Goal: Task Accomplishment & Management: Complete application form

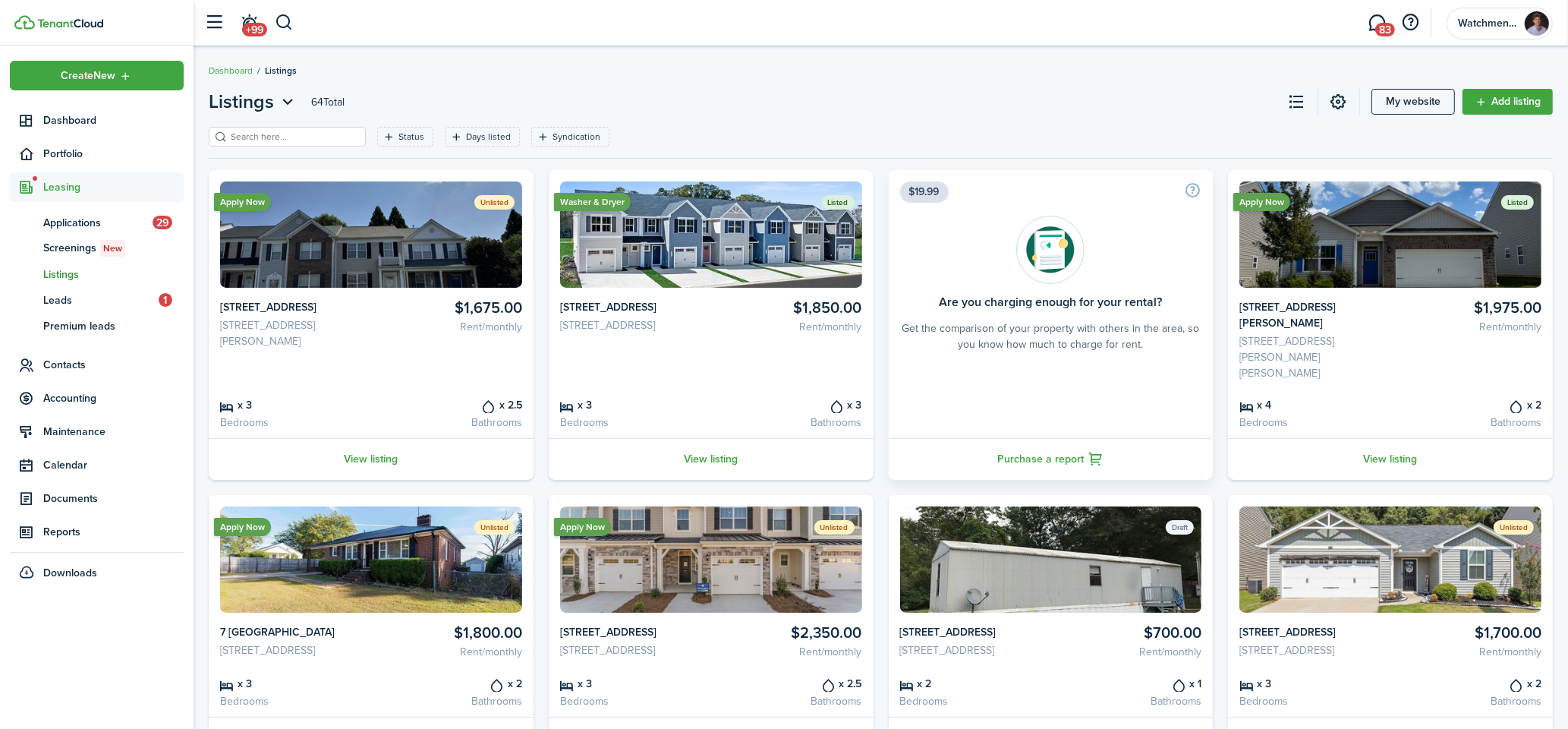
click at [294, 25] on header-wrapper "+99 83 Watchmen Property Management" at bounding box center [875, 23] width 1356 height 46
click at [286, 24] on button "button" at bounding box center [284, 23] width 19 height 25
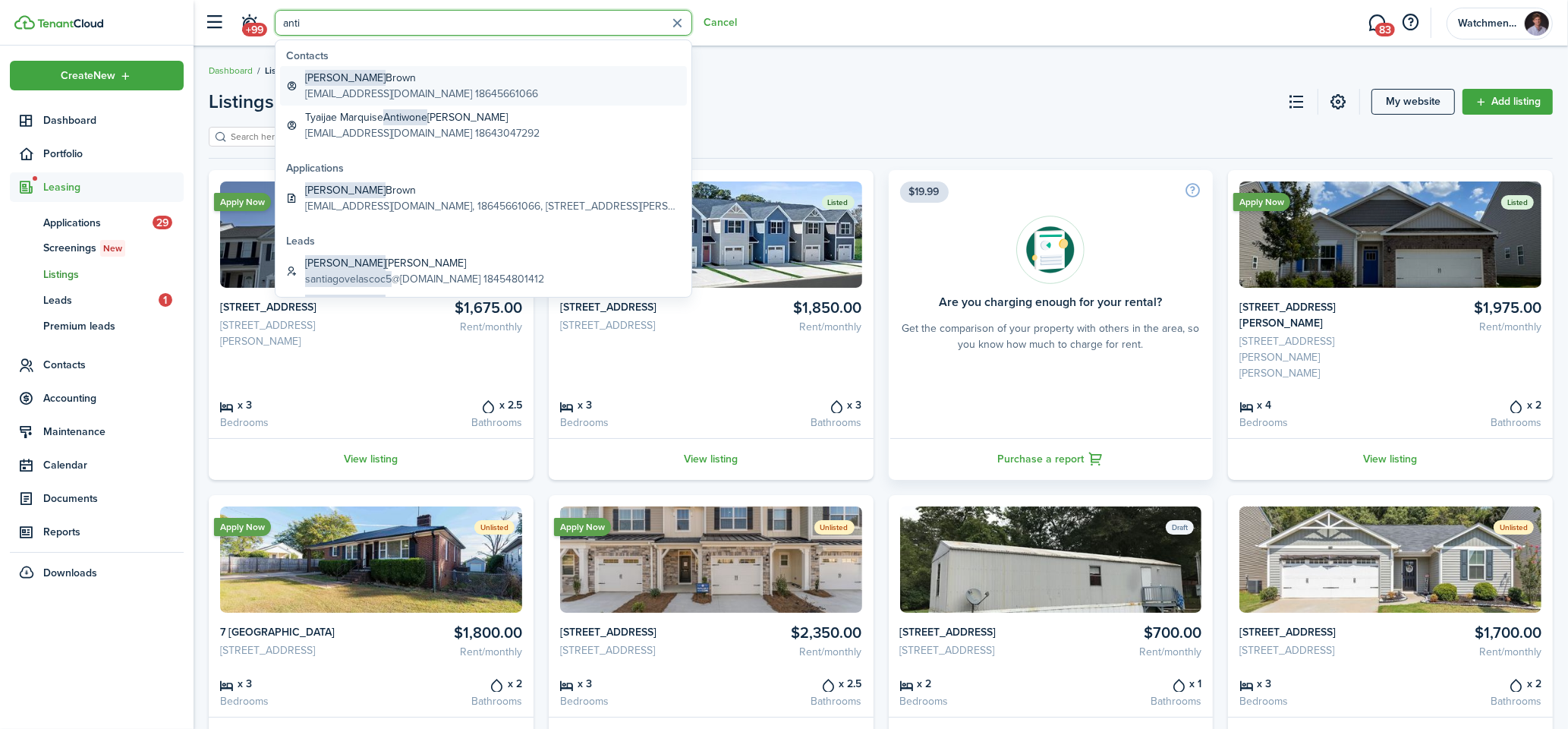
type input "anti"
click at [315, 77] on span "[PERSON_NAME]" at bounding box center [345, 78] width 80 height 16
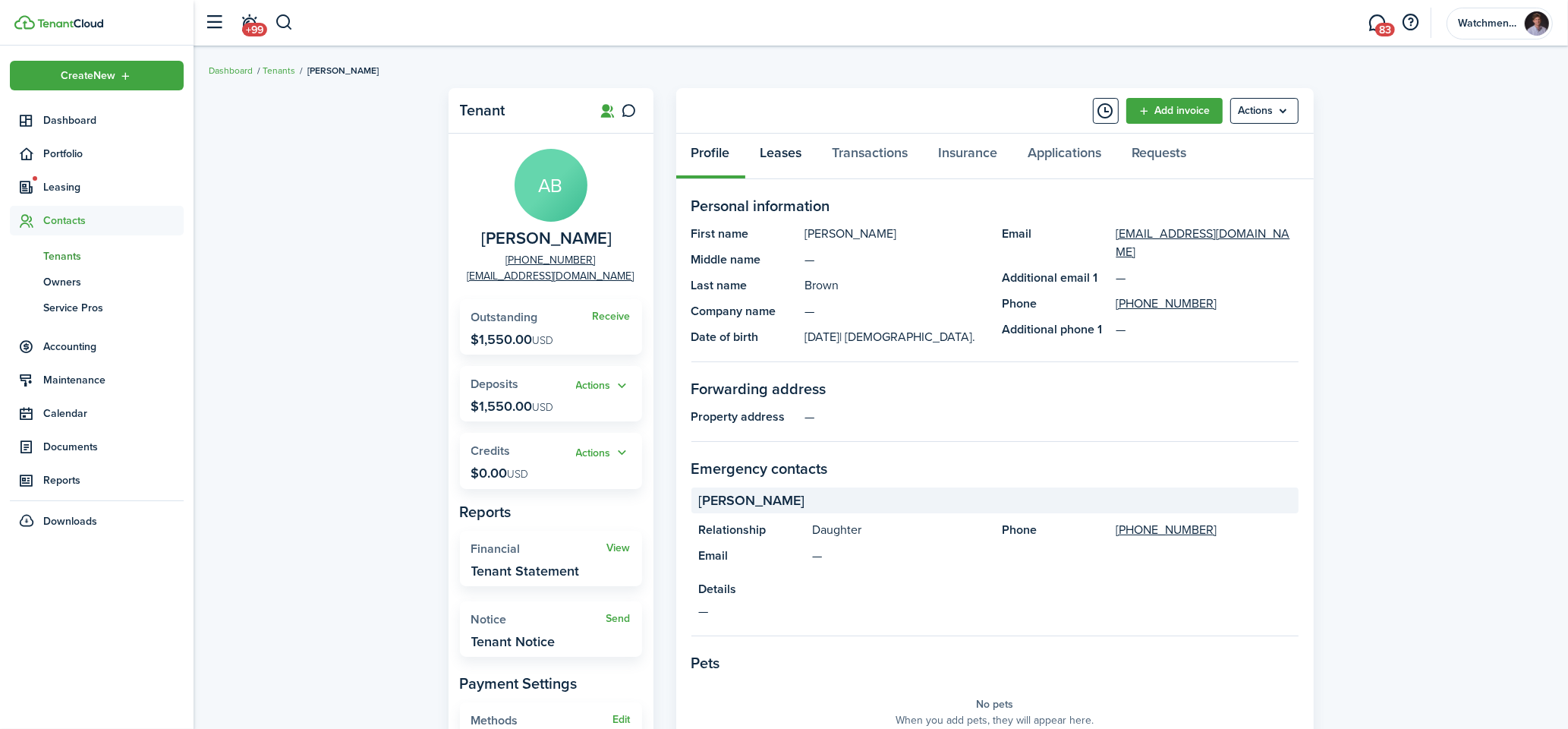
click at [803, 167] on link "Leases" at bounding box center [781, 157] width 72 height 46
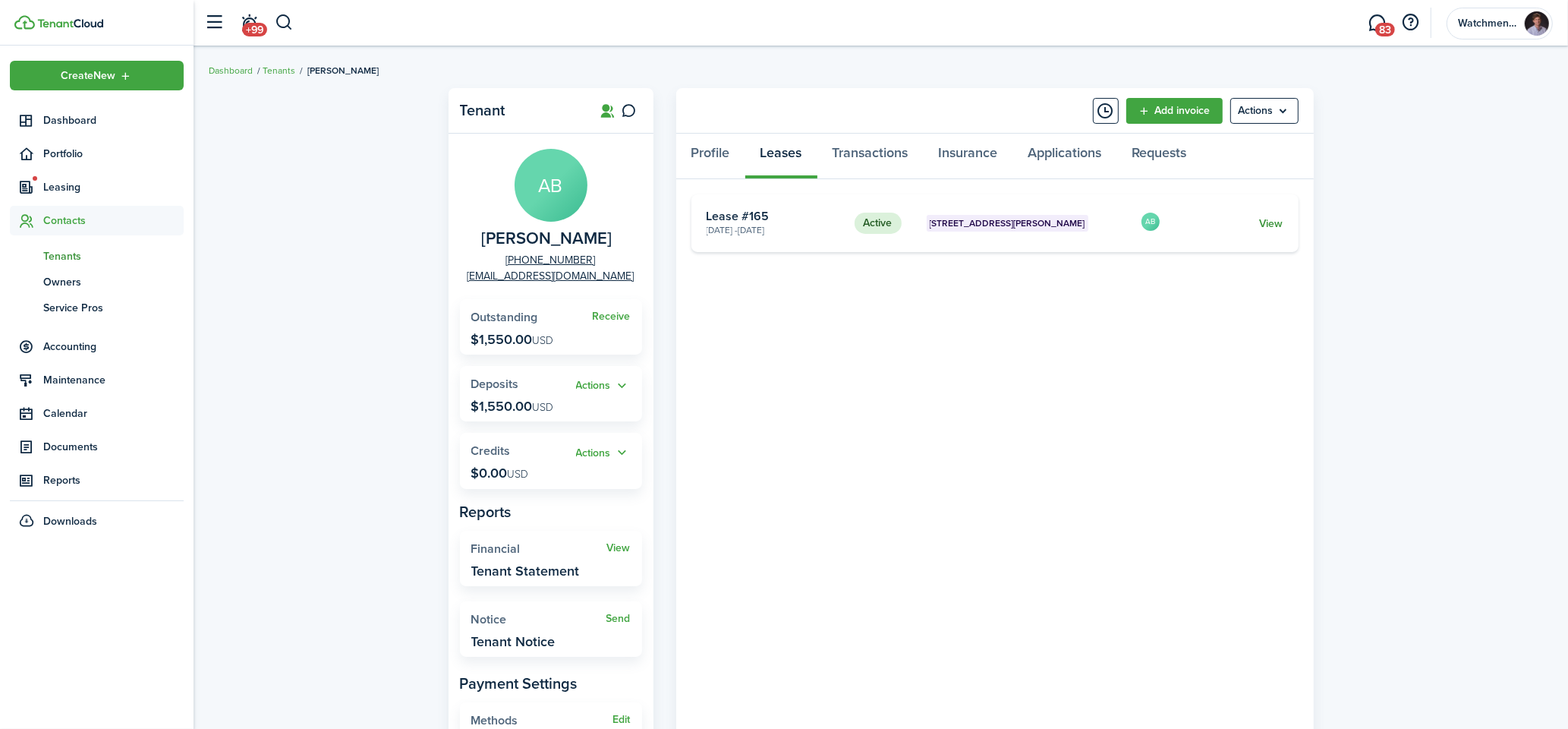
click at [1262, 218] on link "View" at bounding box center [1271, 224] width 24 height 16
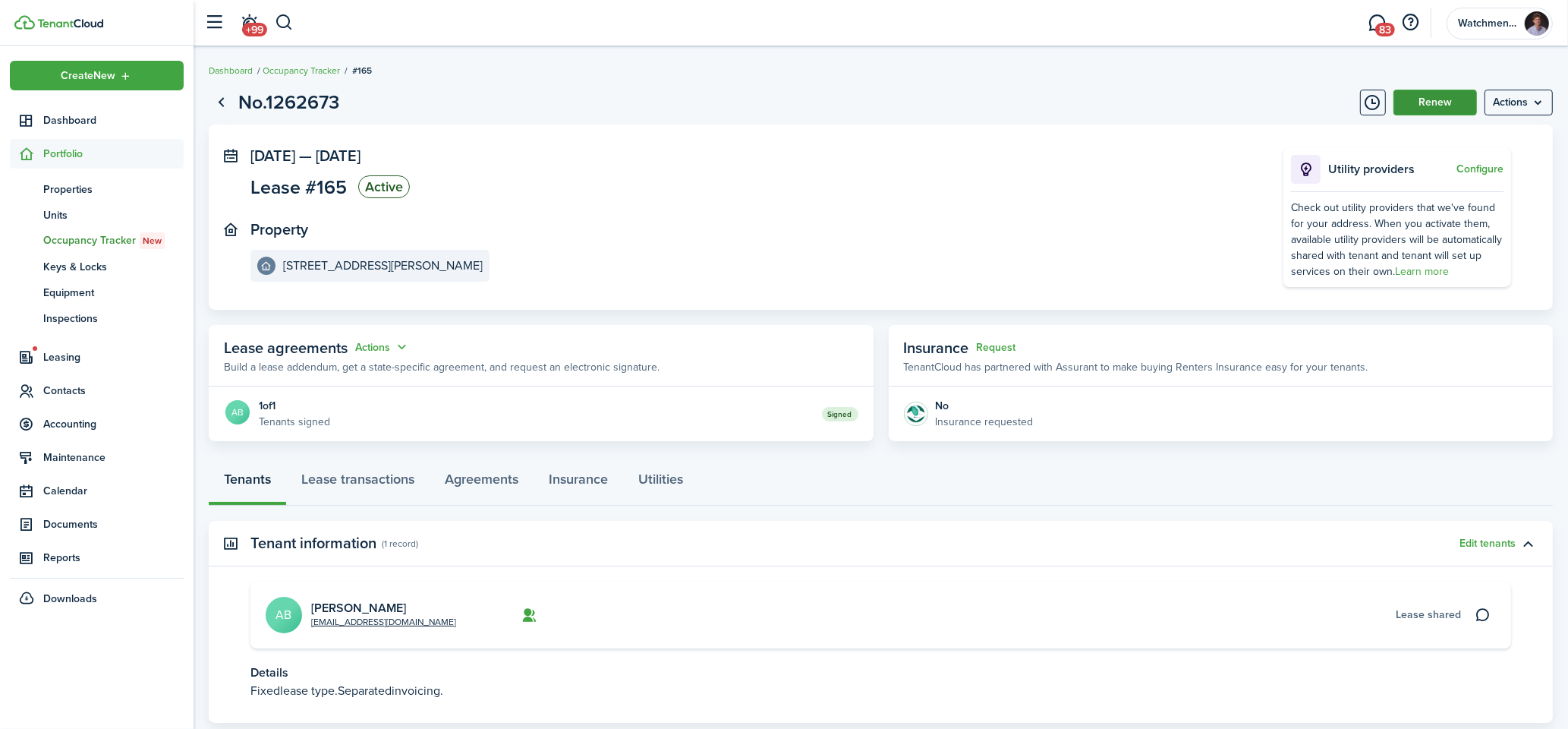
click at [1434, 107] on button "Renew" at bounding box center [1435, 102] width 84 height 25
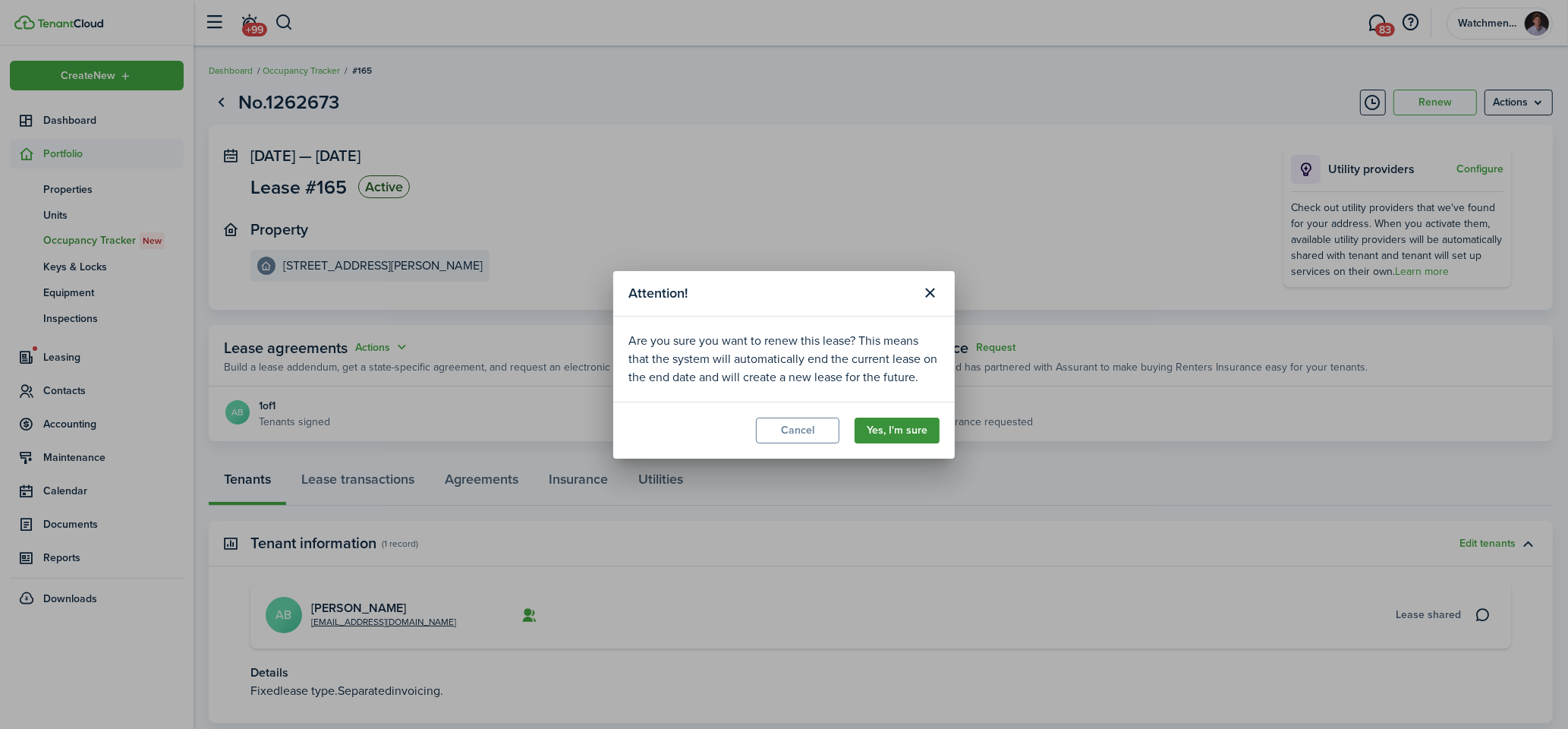
click at [885, 423] on button "Yes, I'm sure" at bounding box center [896, 430] width 85 height 25
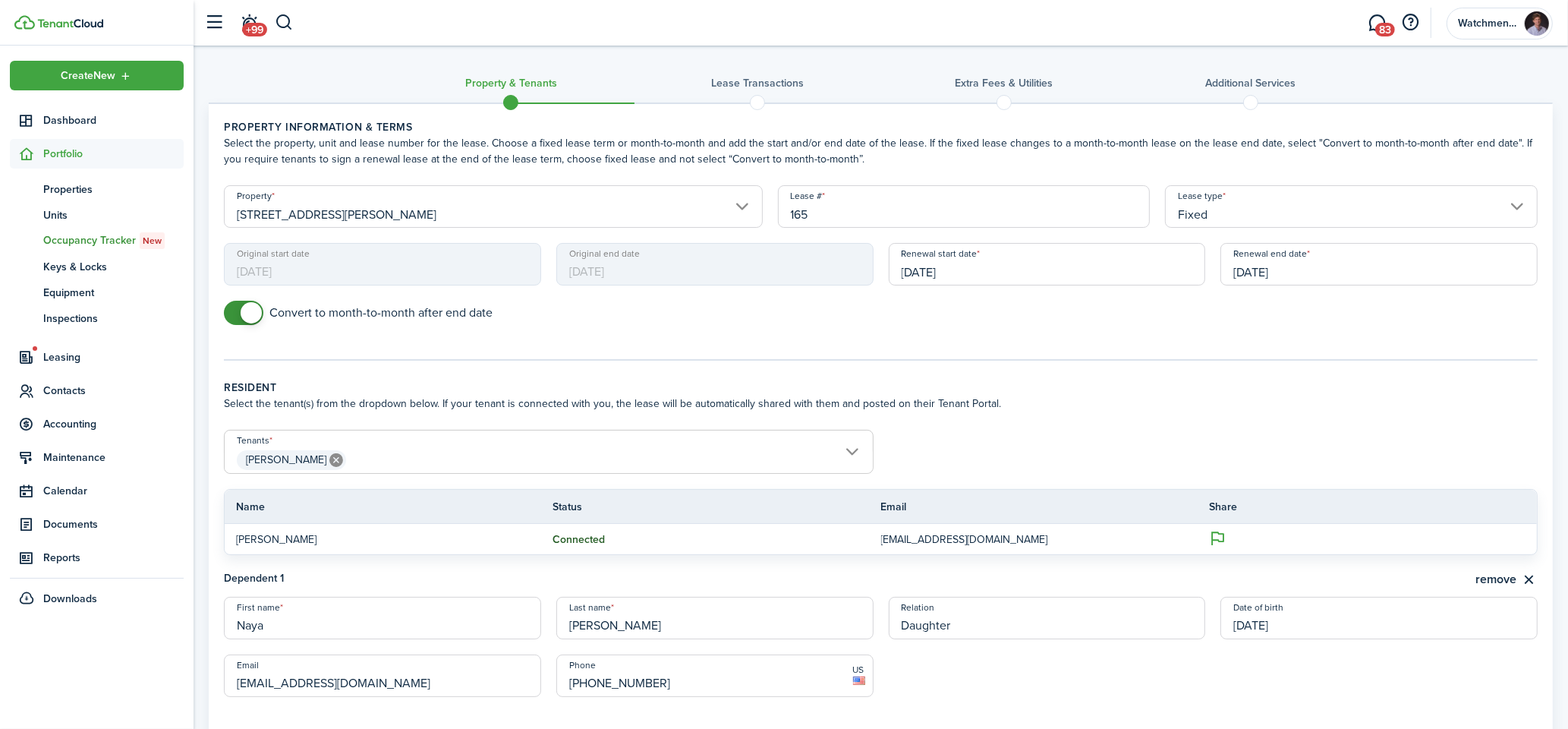
click at [1306, 254] on input "[DATE]" at bounding box center [1379, 264] width 318 height 43
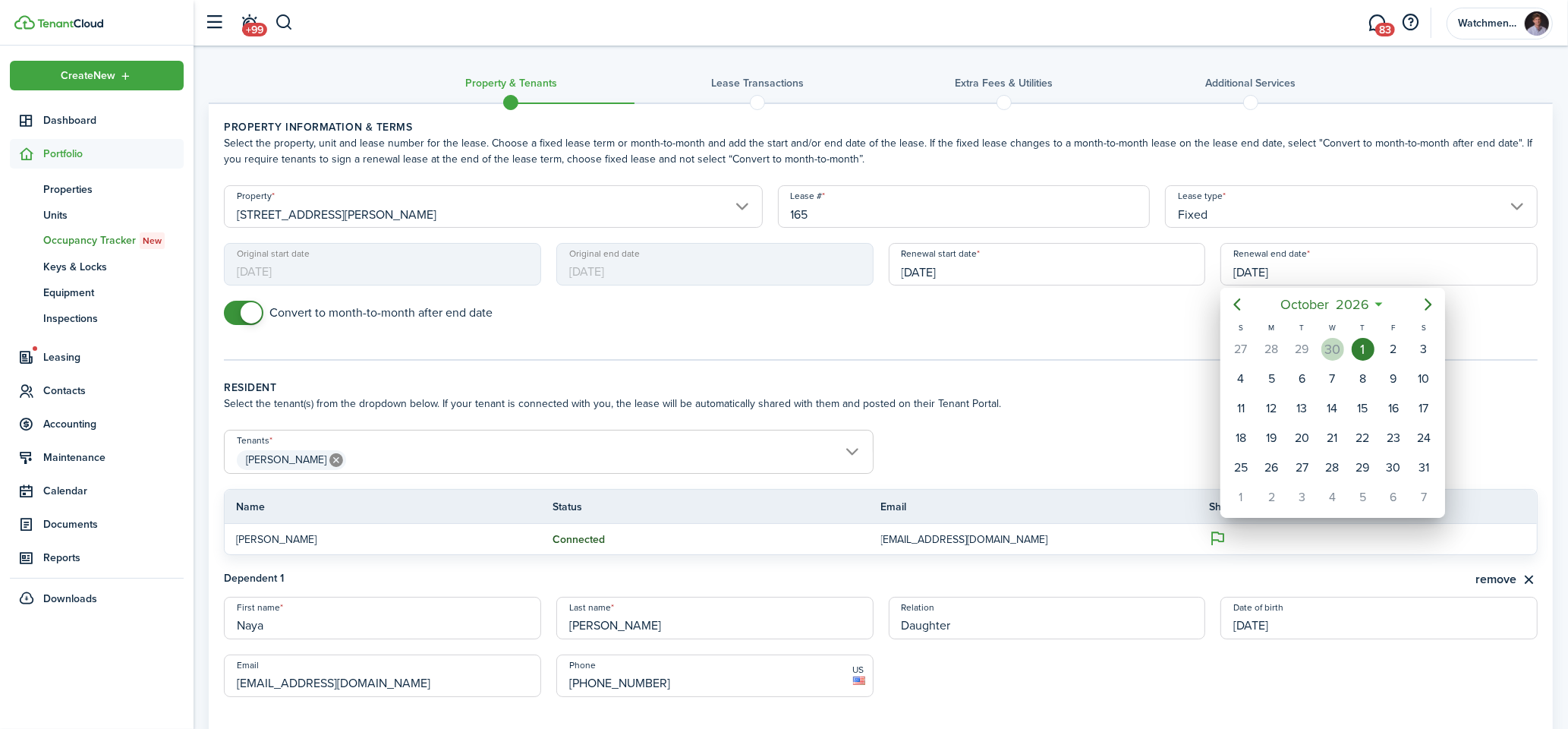
click at [1330, 342] on div "30" at bounding box center [1332, 349] width 23 height 23
type input "[DATE]"
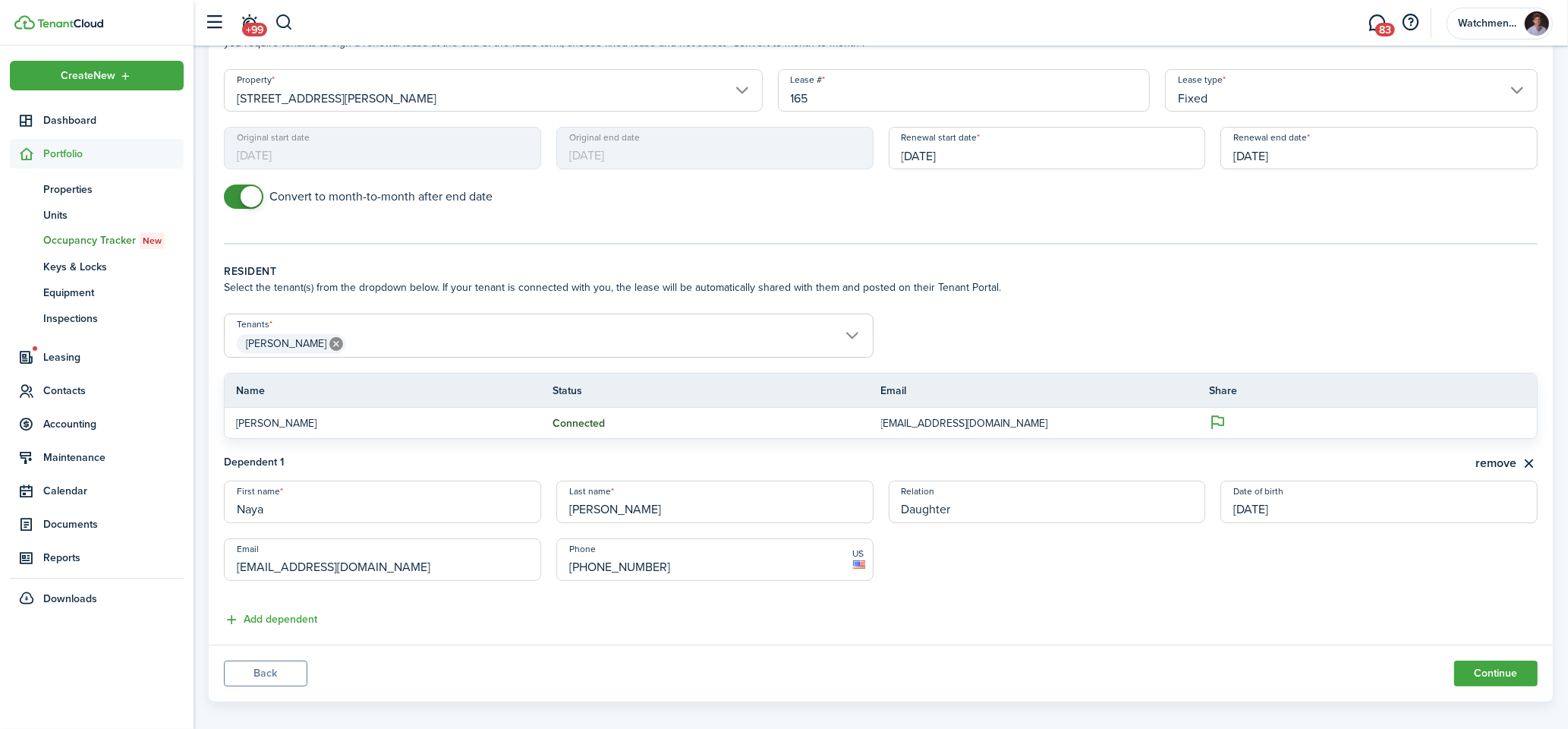
scroll to position [130, 0]
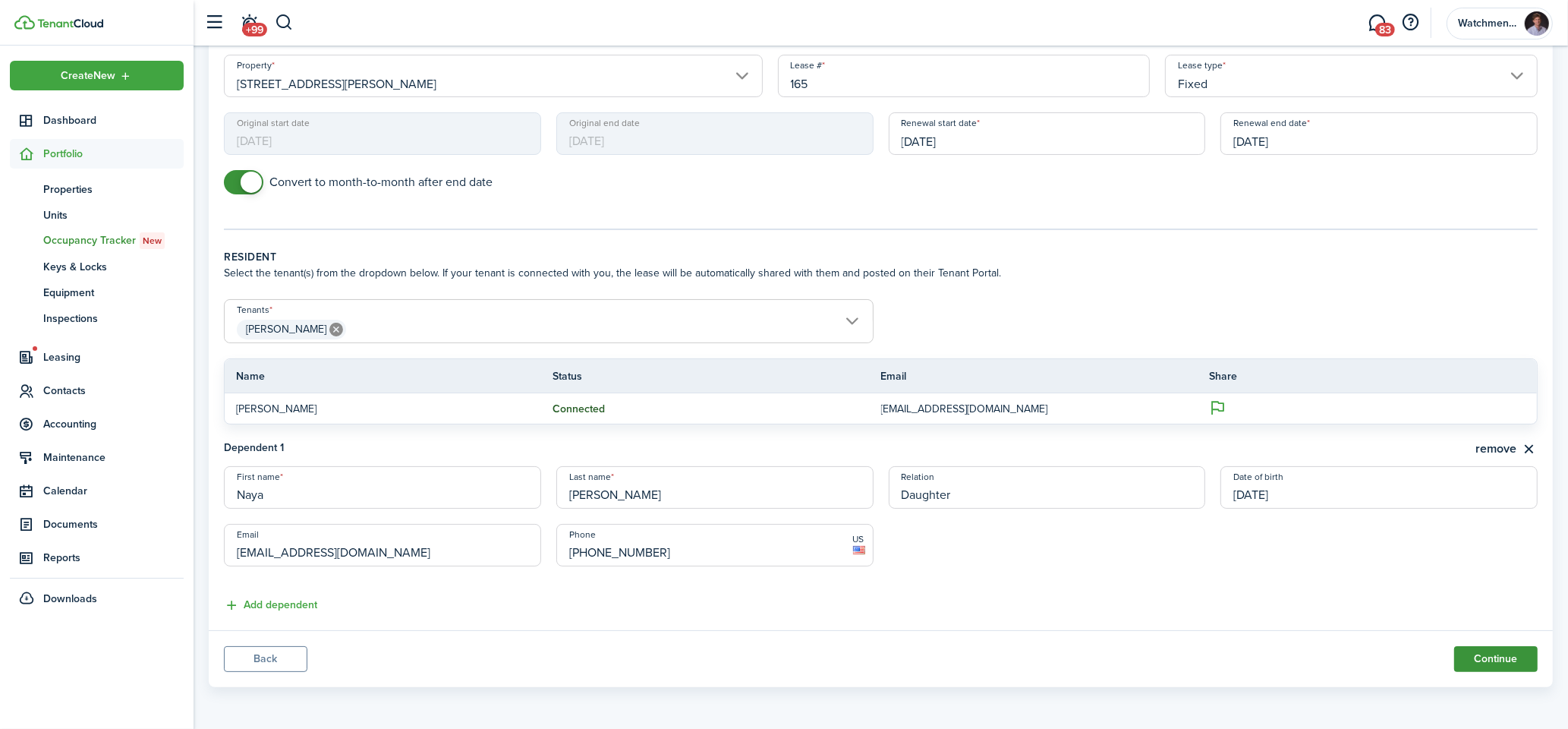
click at [1489, 652] on button "Continue" at bounding box center [1496, 659] width 84 height 25
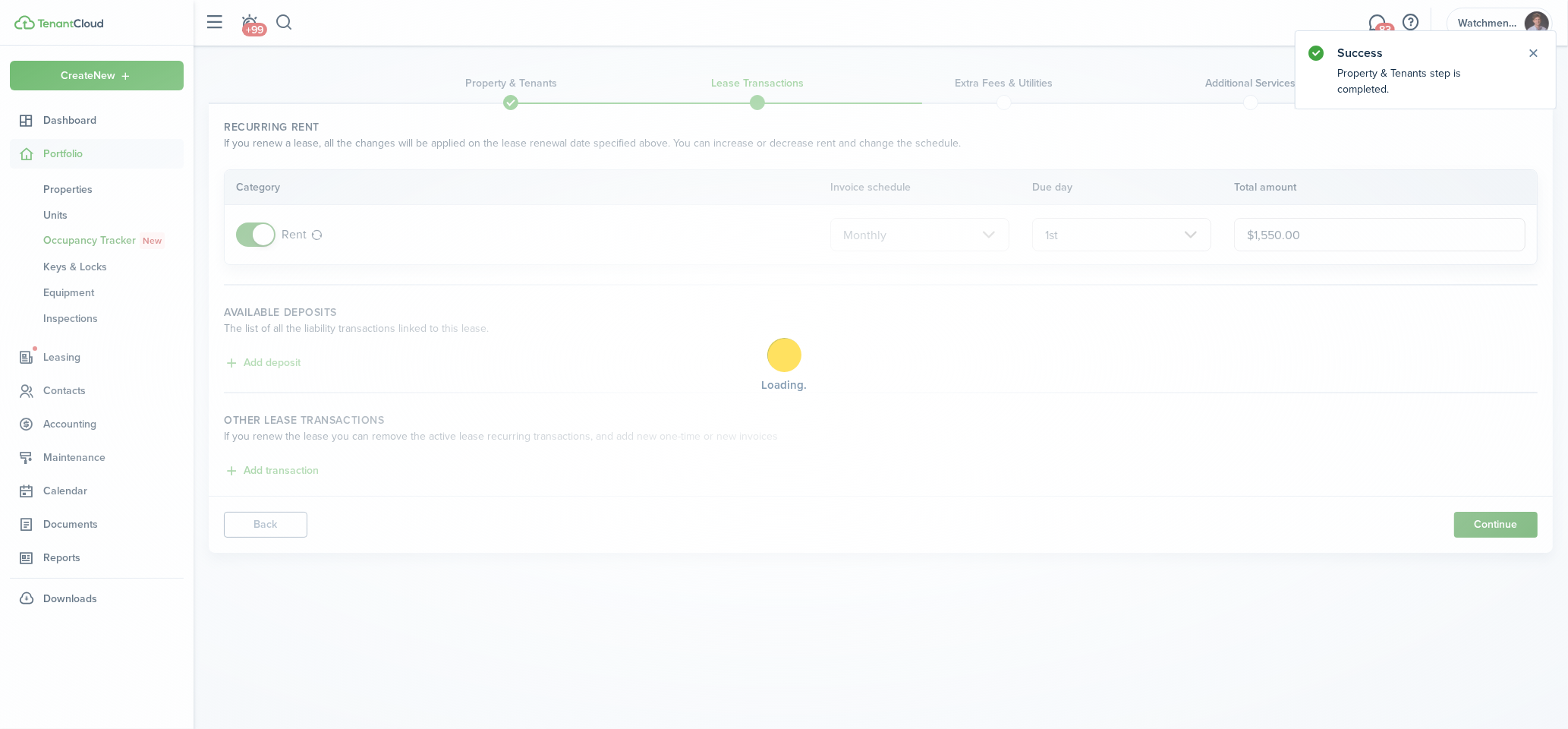
scroll to position [0, 0]
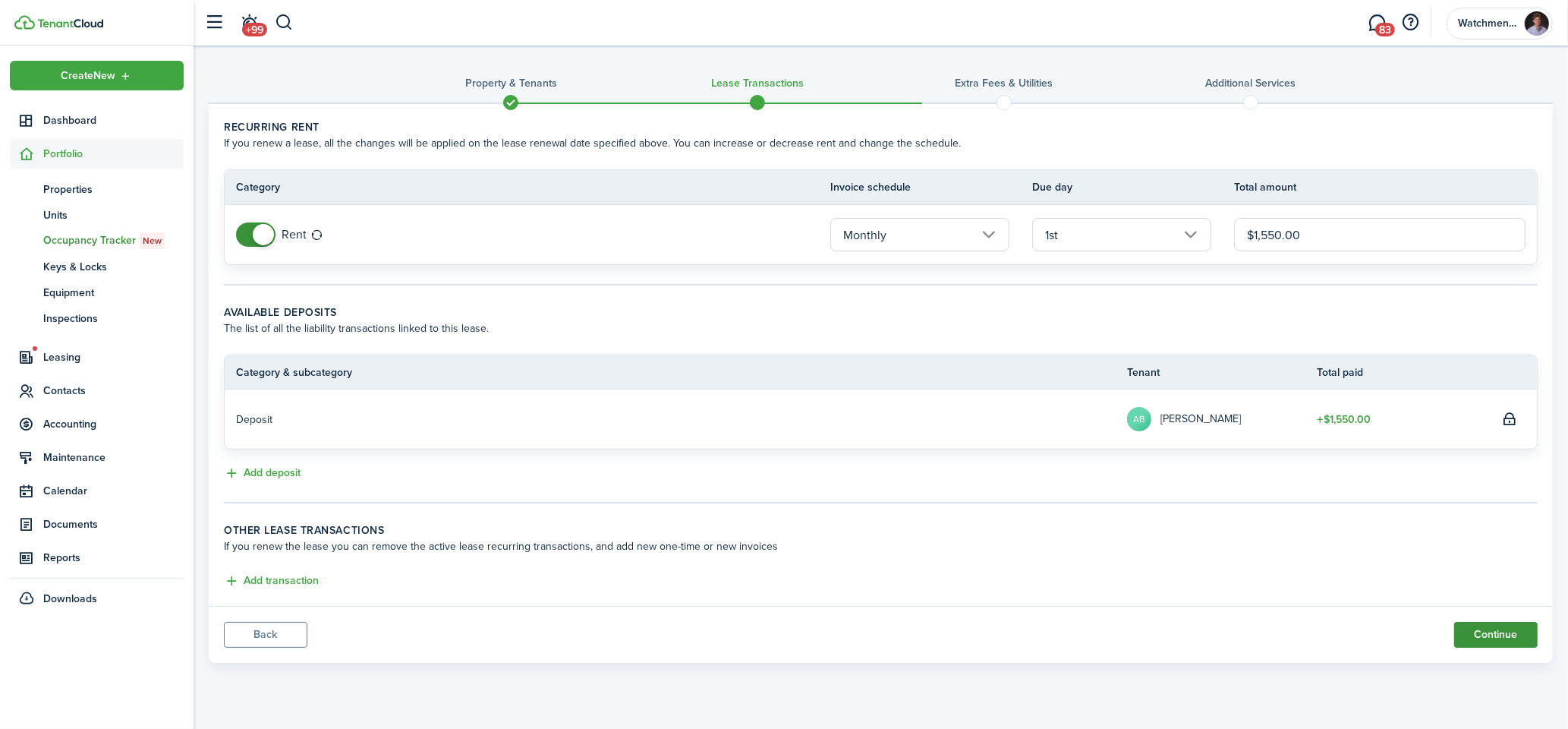
click at [1522, 637] on button "Continue" at bounding box center [1496, 634] width 84 height 25
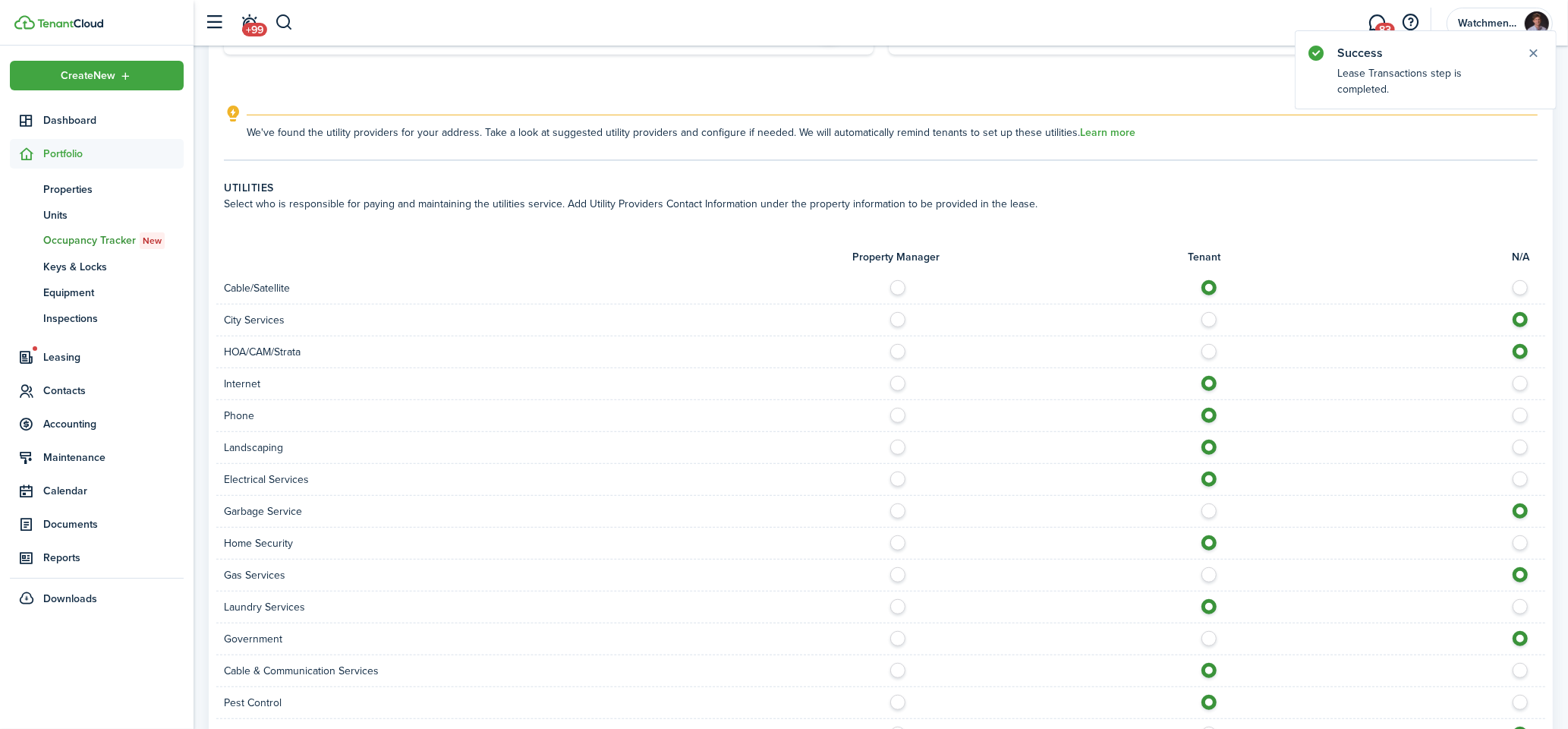
scroll to position [1171, 0]
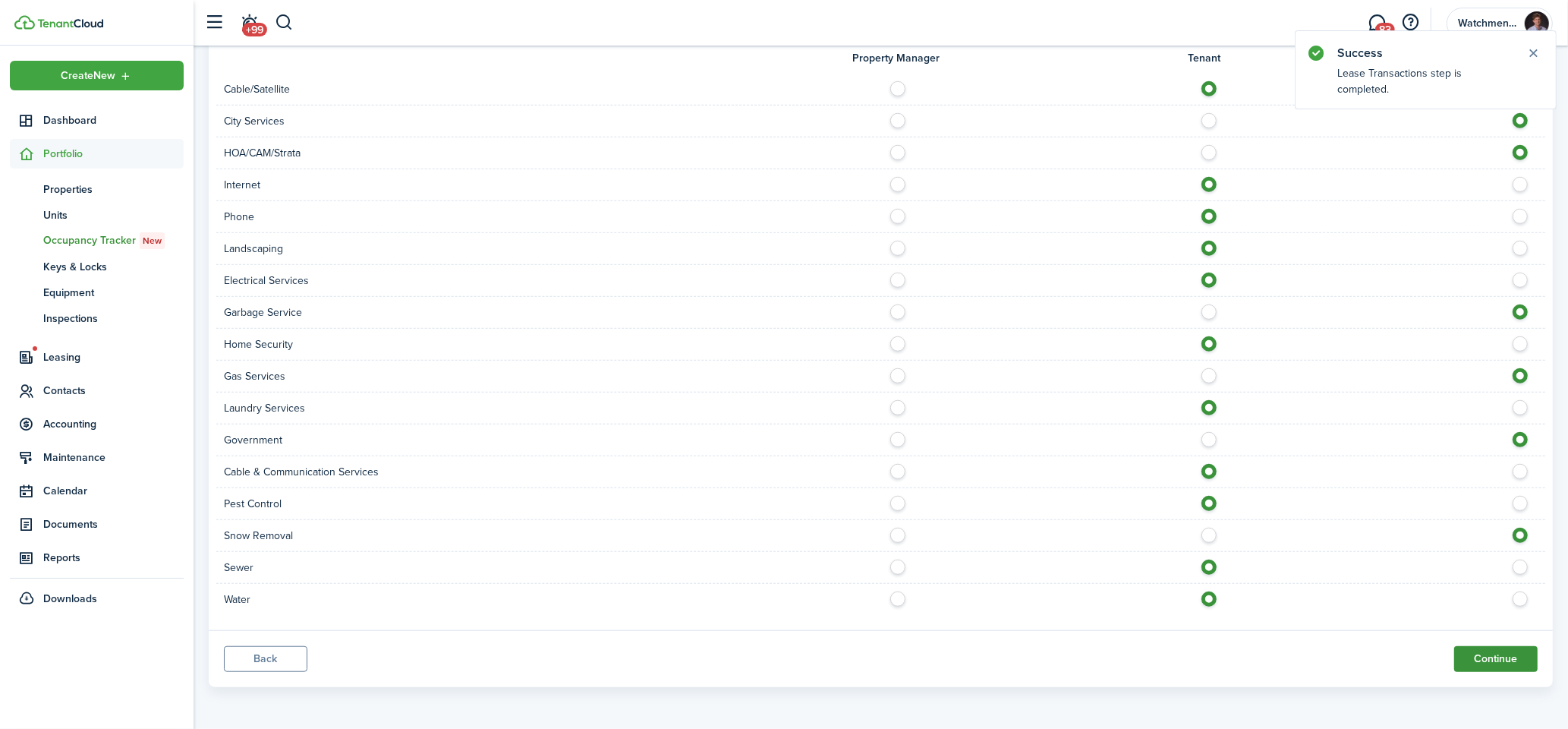
click at [1488, 655] on button "Continue" at bounding box center [1496, 659] width 84 height 25
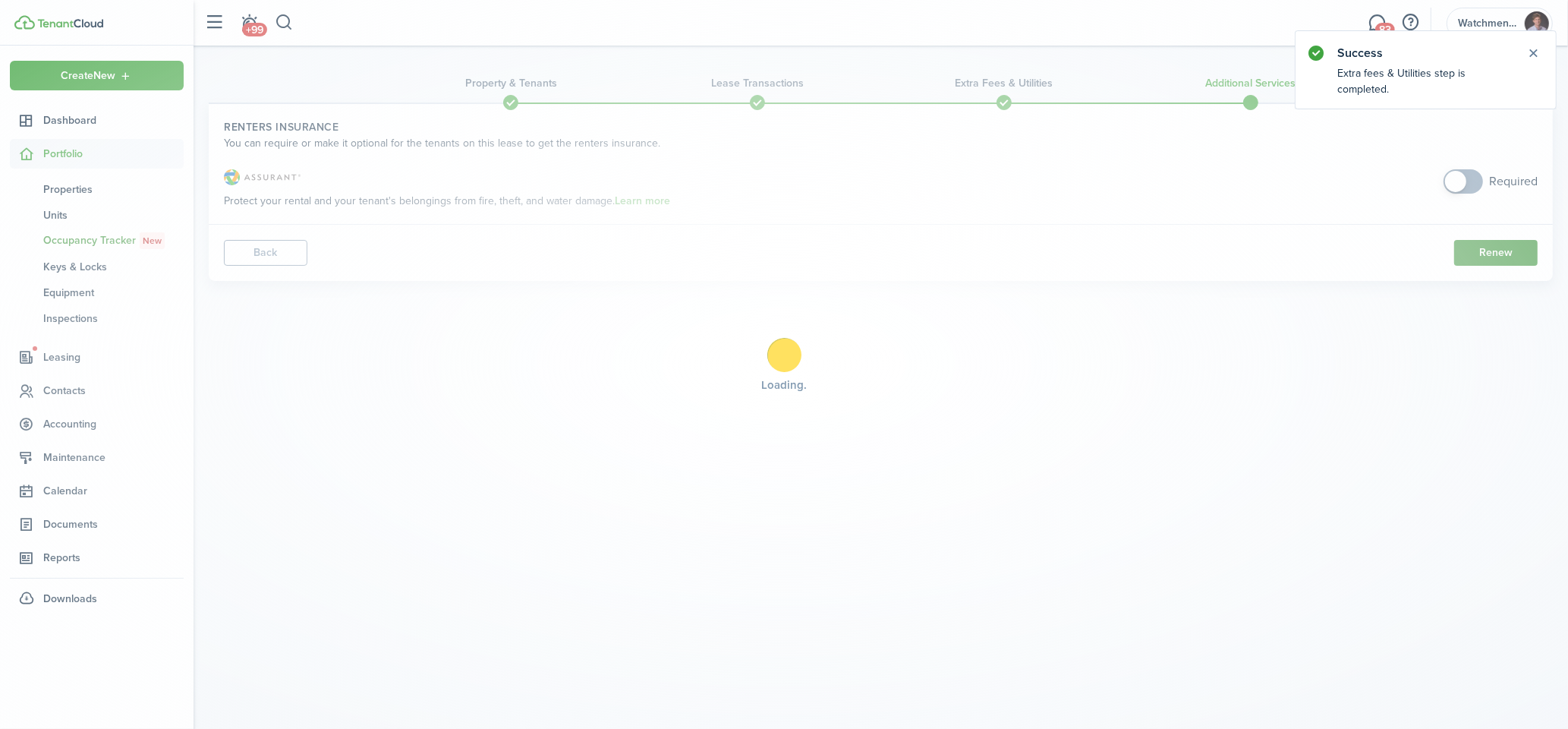
scroll to position [0, 0]
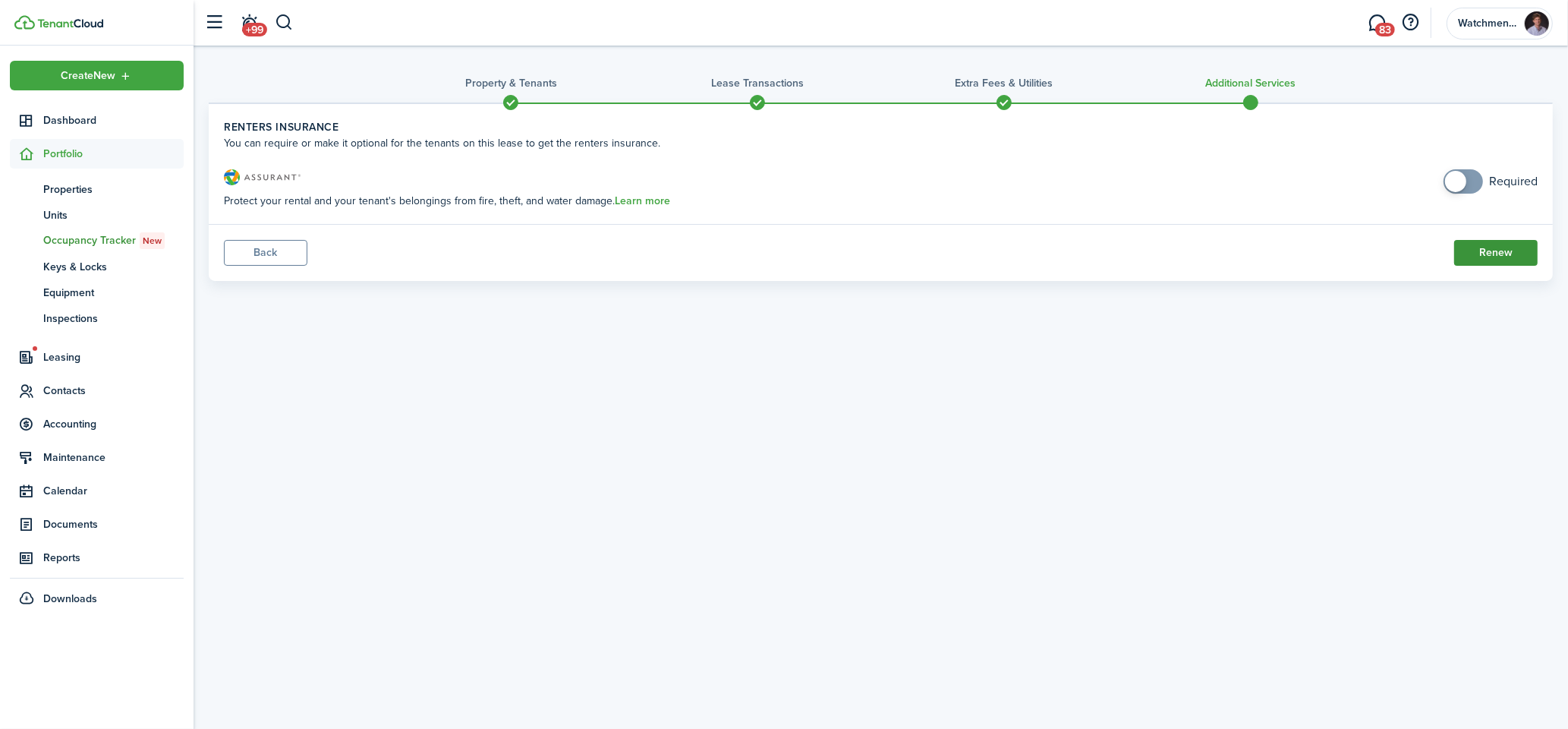
click at [1498, 251] on button "Renew" at bounding box center [1496, 253] width 84 height 25
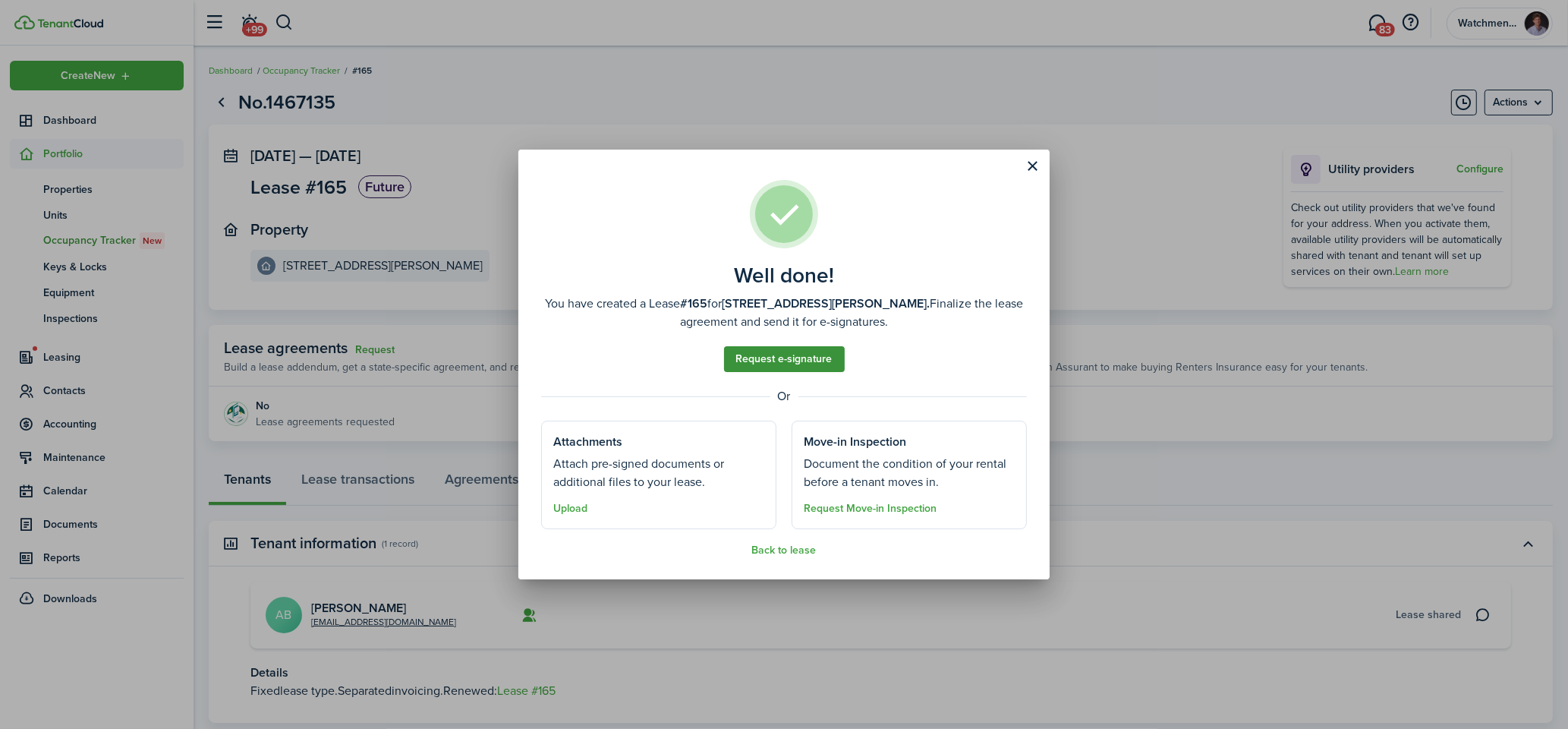
click at [754, 359] on link "Request e-signature" at bounding box center [784, 359] width 121 height 25
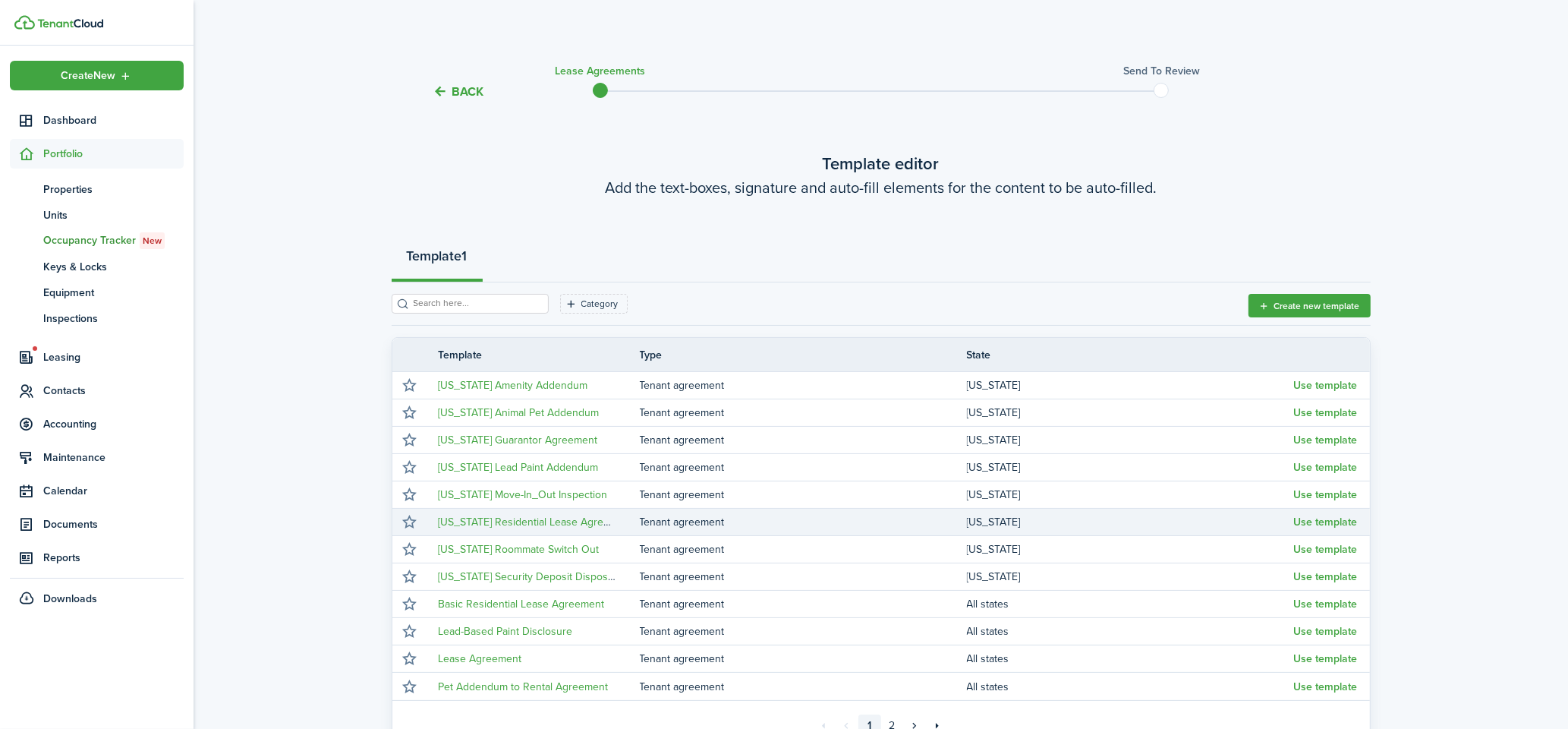
scroll to position [159, 0]
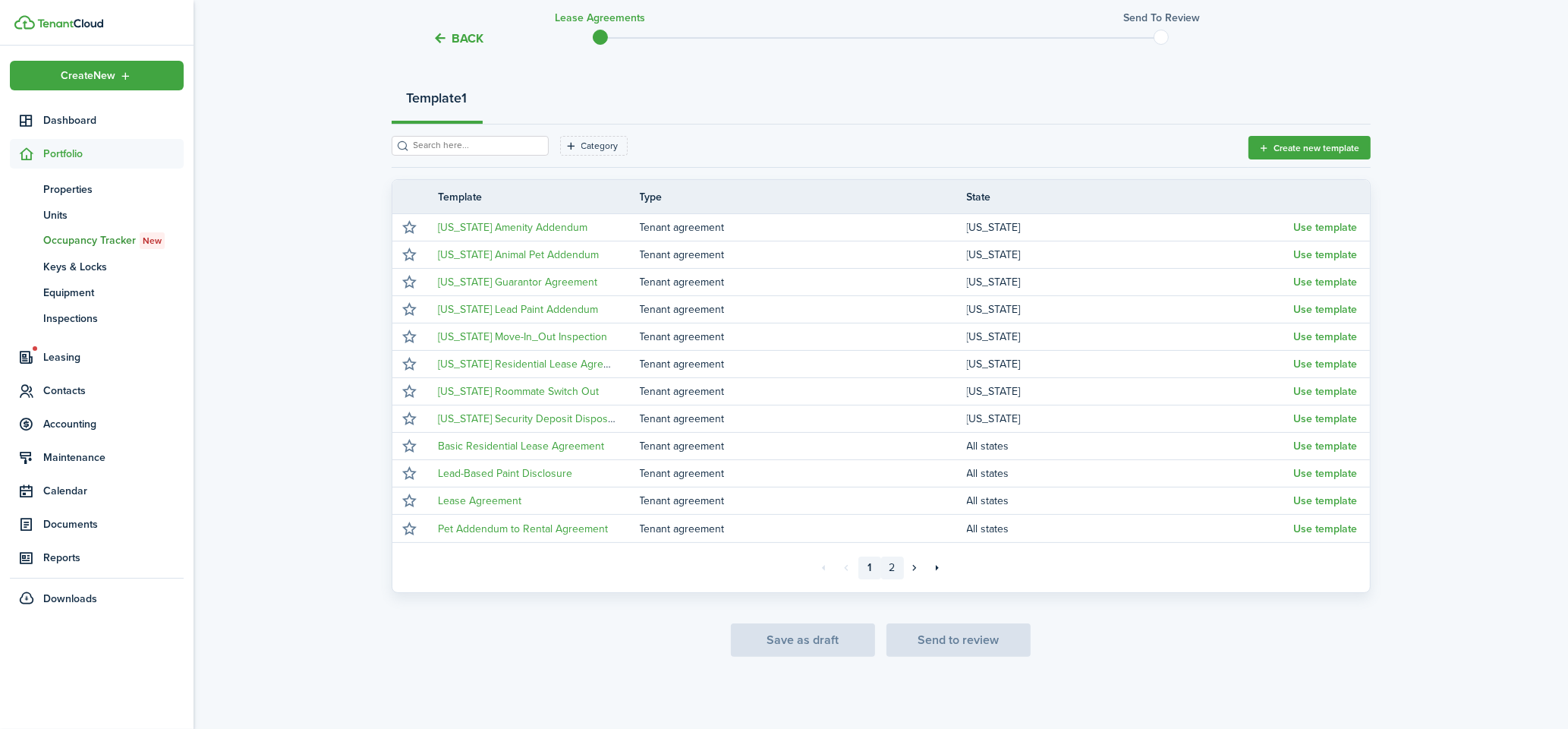
click at [889, 567] on link "2" at bounding box center [892, 567] width 23 height 23
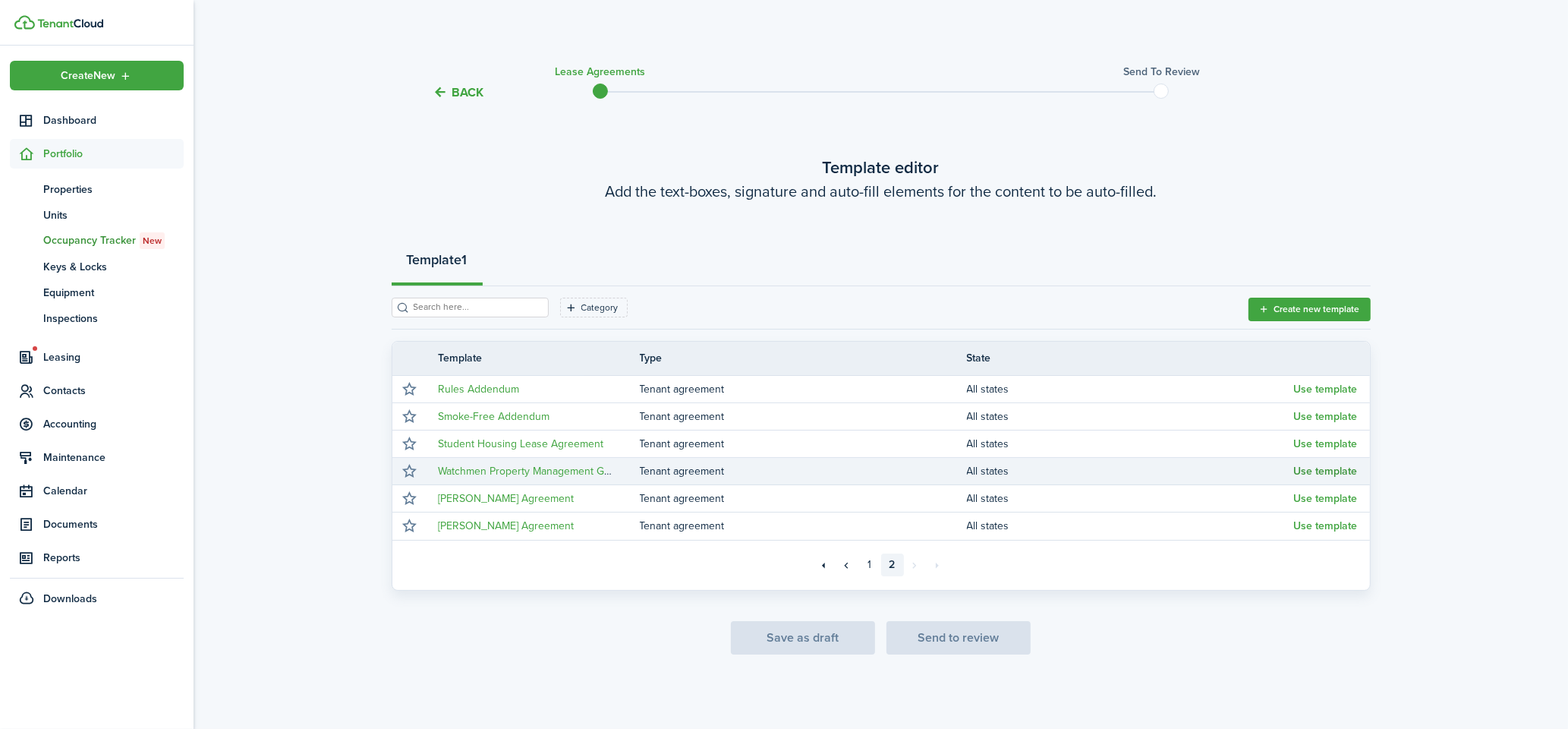
click at [1333, 470] on button "Use template" at bounding box center [1326, 471] width 64 height 12
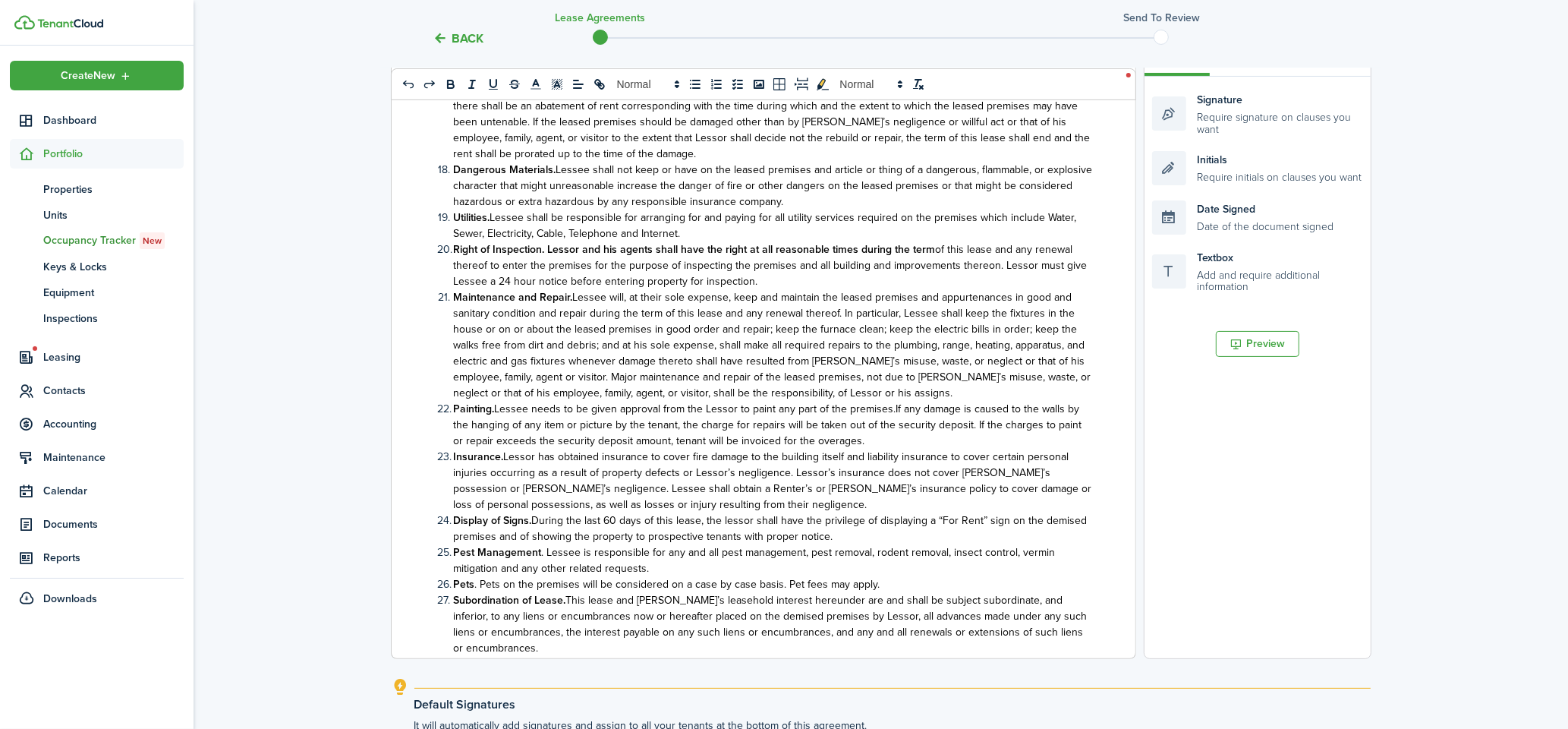
scroll to position [1747, 0]
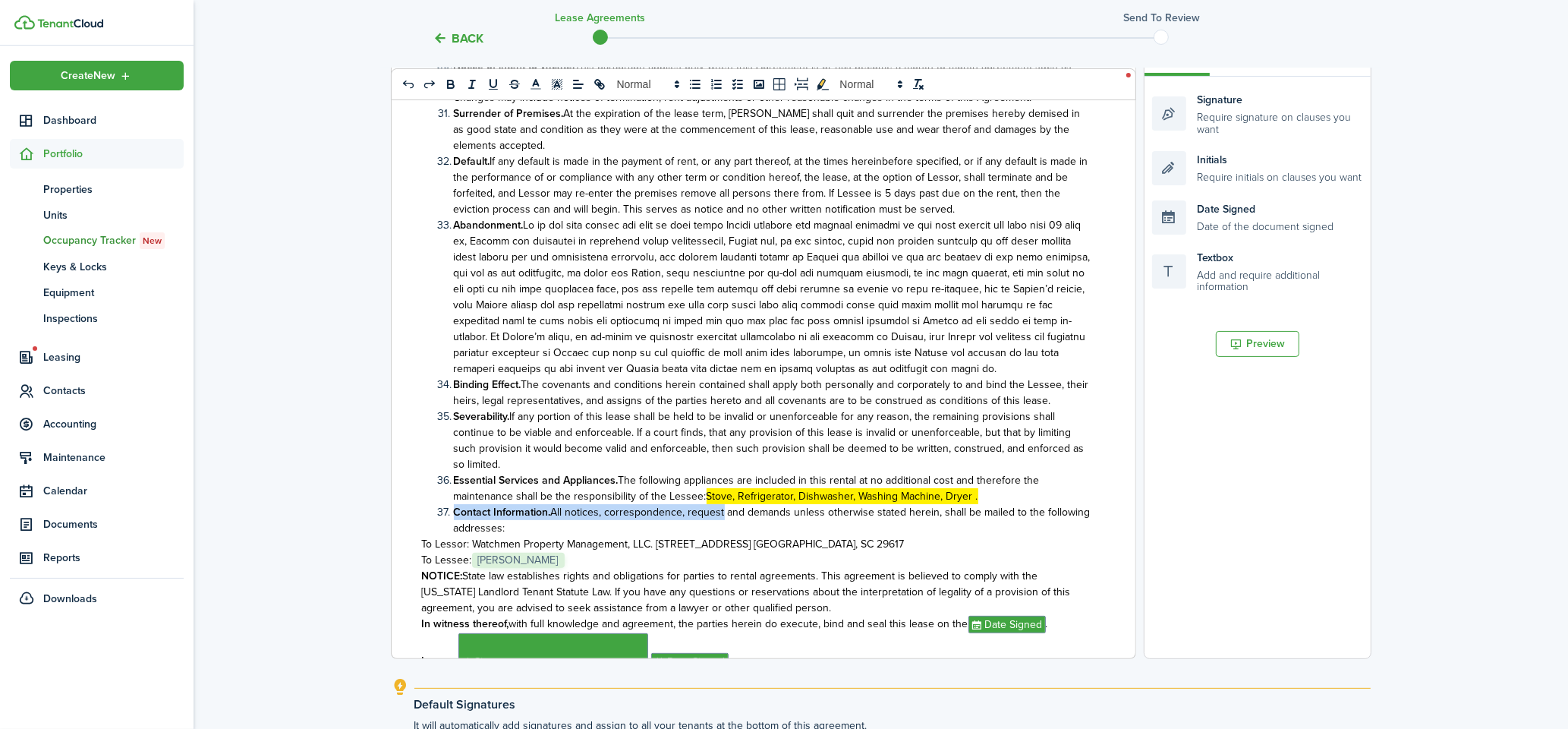
drag, startPoint x: 976, startPoint y: 416, endPoint x: 720, endPoint y: 430, distance: 256.4
click at [760, 504] on li "Contact Information. All notices, correspondence, request and demands unless ot…" at bounding box center [765, 520] width 656 height 32
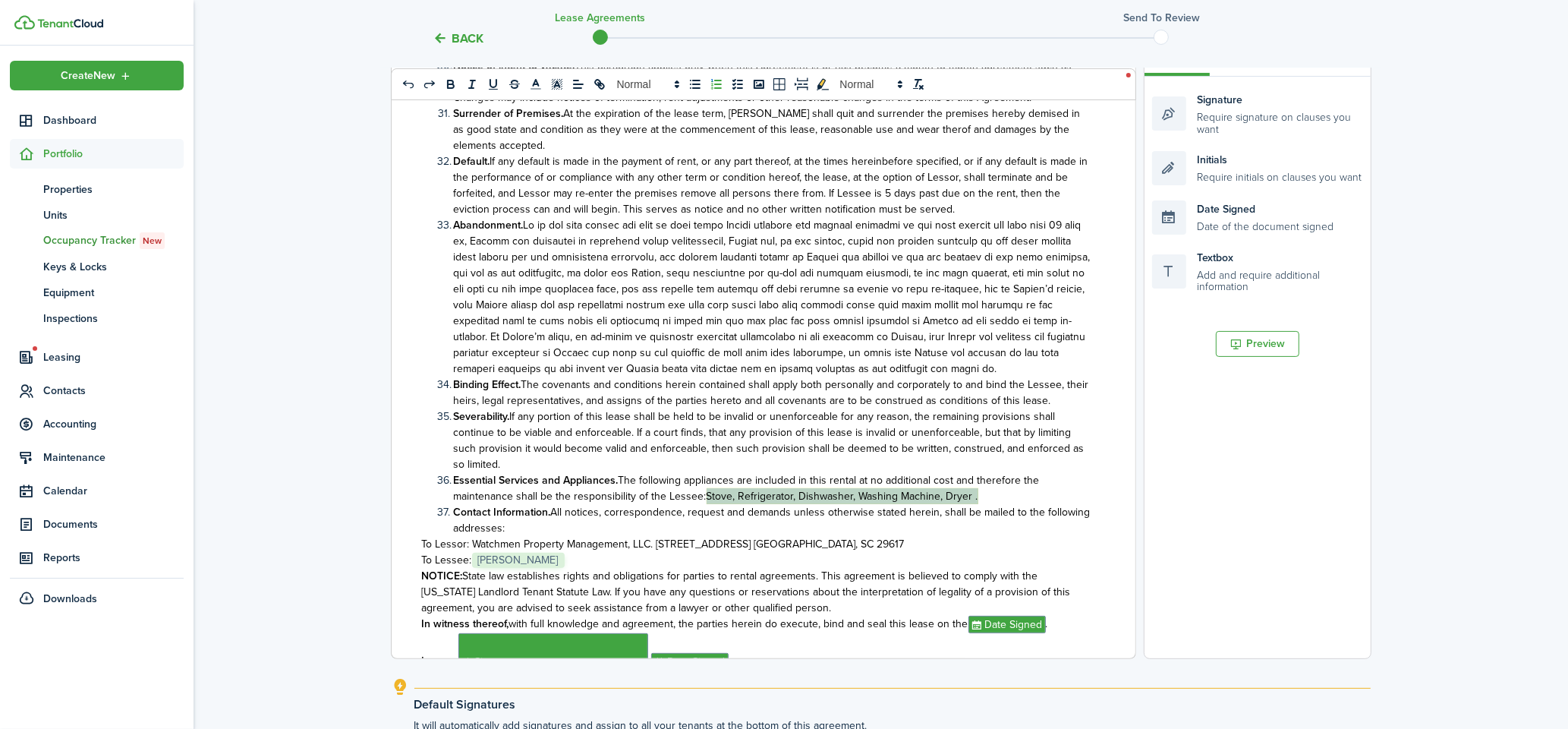
drag, startPoint x: 703, startPoint y: 415, endPoint x: 975, endPoint y: 410, distance: 272.0
click at [975, 472] on li "Essential Services and Appliances. The following appliances are included in thi…" at bounding box center [765, 488] width 656 height 32
click at [855, 81] on span at bounding box center [871, 85] width 75 height 18
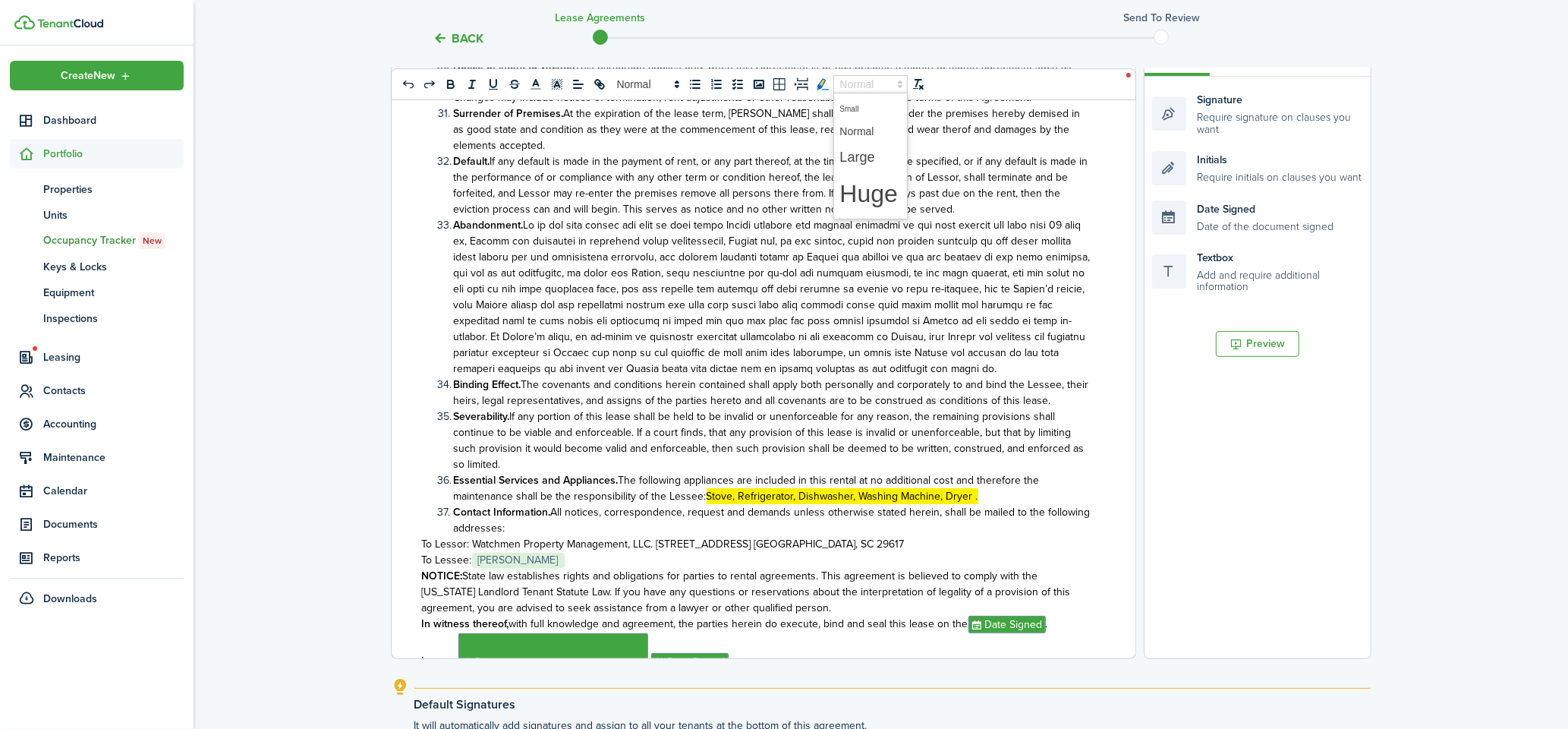
click at [816, 84] on icon "toggleMarkYellow: markYellow" at bounding box center [823, 84] width 14 height 14
click at [889, 266] on span at bounding box center [773, 297] width 637 height 159
drag, startPoint x: 762, startPoint y: 395, endPoint x: 704, endPoint y: 419, distance: 62.8
click at [704, 472] on li "Essential Services and Appliances. The following appliances are included in thi…" at bounding box center [765, 488] width 656 height 32
drag, startPoint x: 688, startPoint y: 411, endPoint x: 996, endPoint y: 419, distance: 308.1
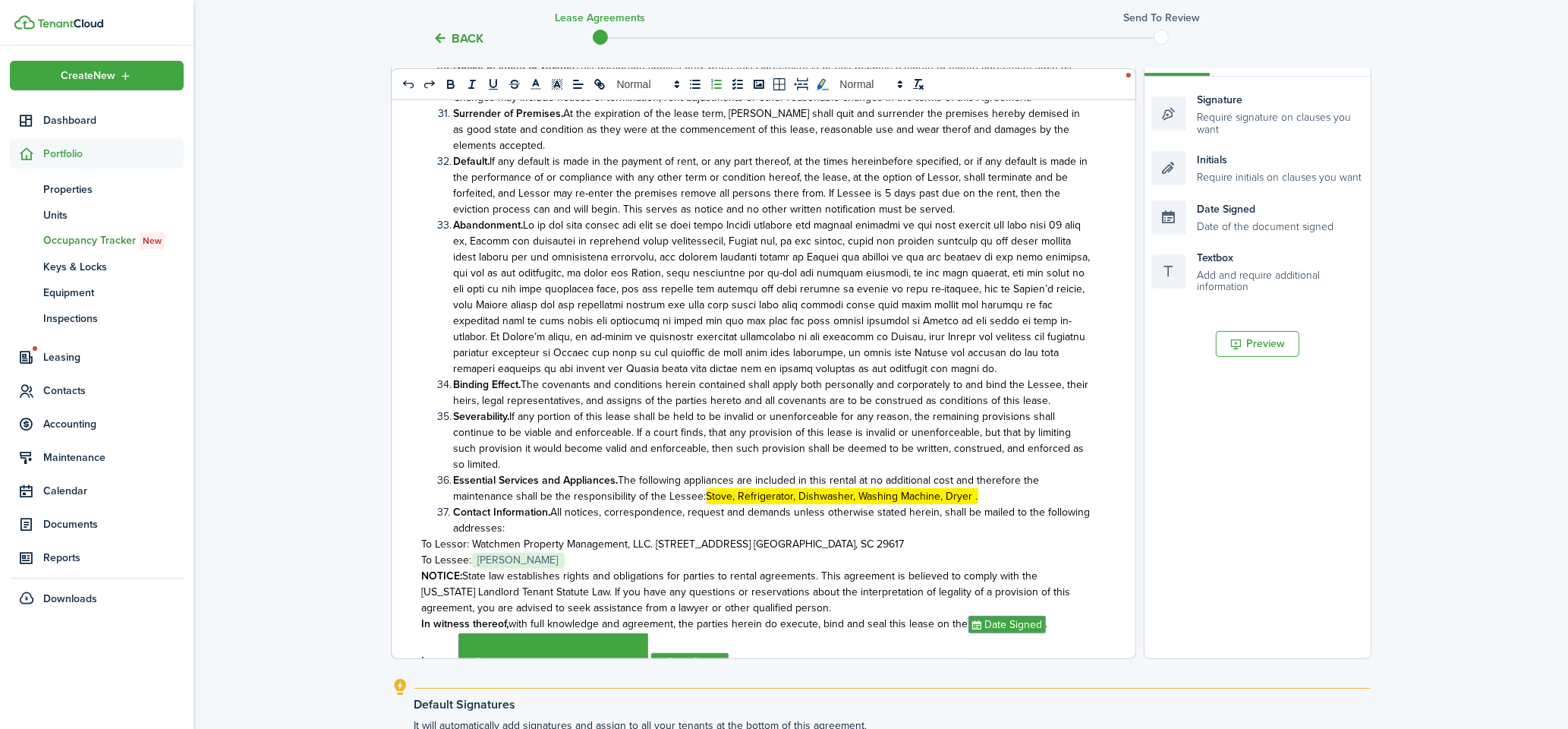
click at [996, 472] on li "Essential Services and Appliances. The following appliances are included in thi…" at bounding box center [765, 488] width 656 height 32
click at [823, 85] on icon "toggleMarkYellow: markYellow" at bounding box center [822, 84] width 12 height 12
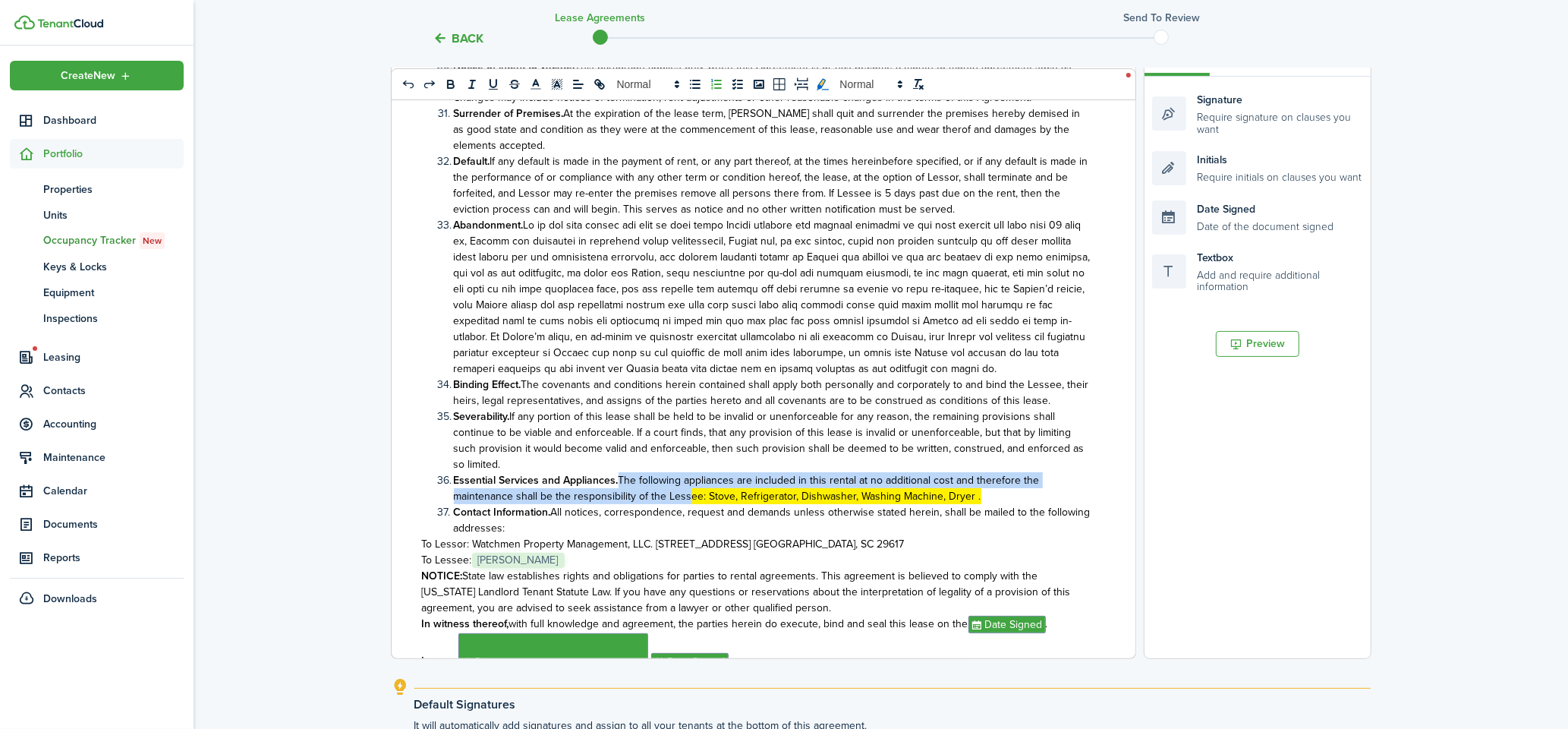
click at [825, 85] on icon "toggleMarkYellow: markYellow" at bounding box center [823, 84] width 14 height 14
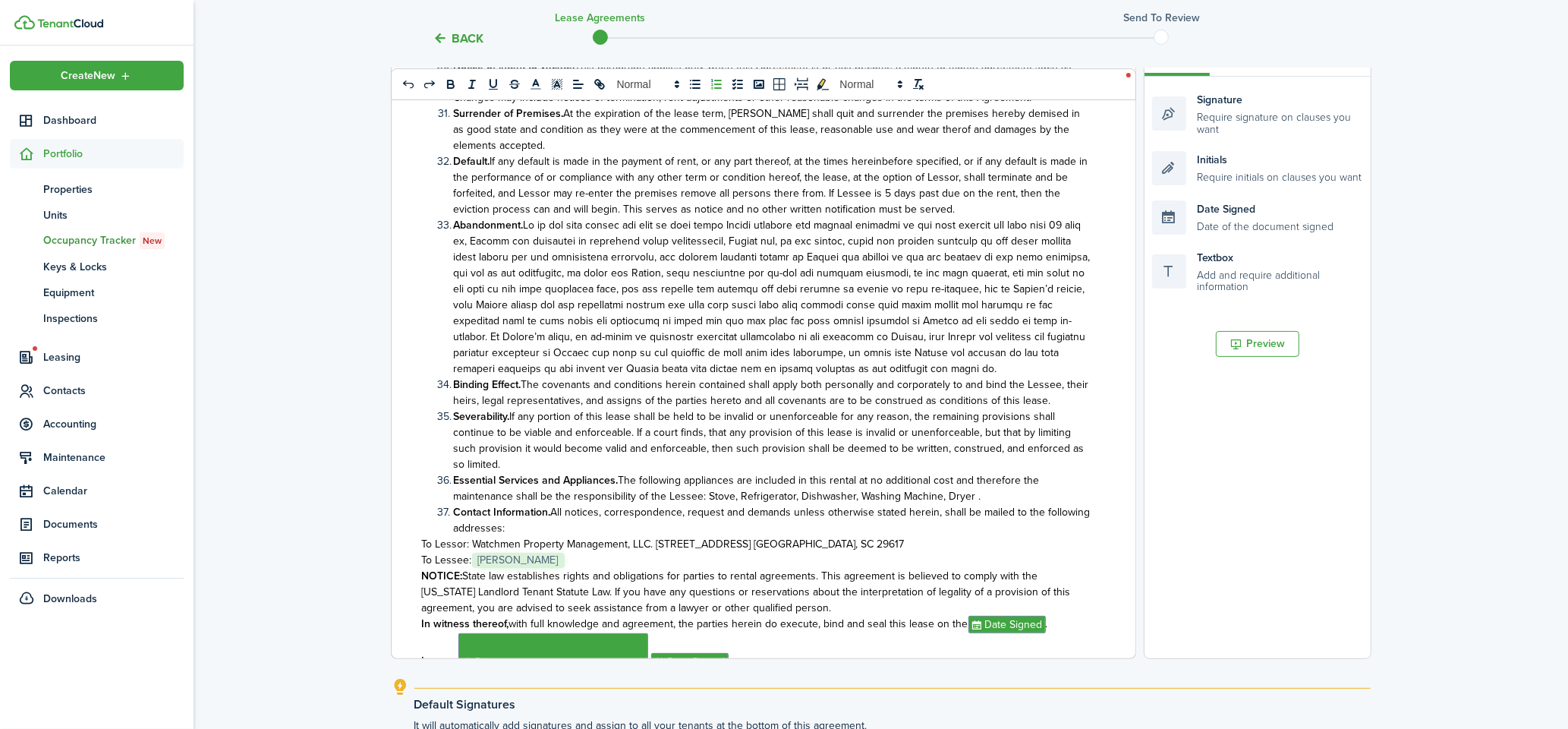
click at [958, 409] on span "If any portion of this lease shall be held to be invalid or unenforceable for a…" at bounding box center [769, 440] width 631 height 64
click at [706, 653] on span "Date Signed" at bounding box center [690, 661] width 77 height 17
click at [591, 633] on span "Signature" at bounding box center [553, 662] width 190 height 57
drag, startPoint x: 475, startPoint y: 574, endPoint x: 418, endPoint y: 565, distance: 57.7
click at [417, 562] on div "Watchmen Property Management, LLC.– Property Manager, [STREET_ADDRESS] [GEOGRAP…" at bounding box center [757, 359] width 733 height 596
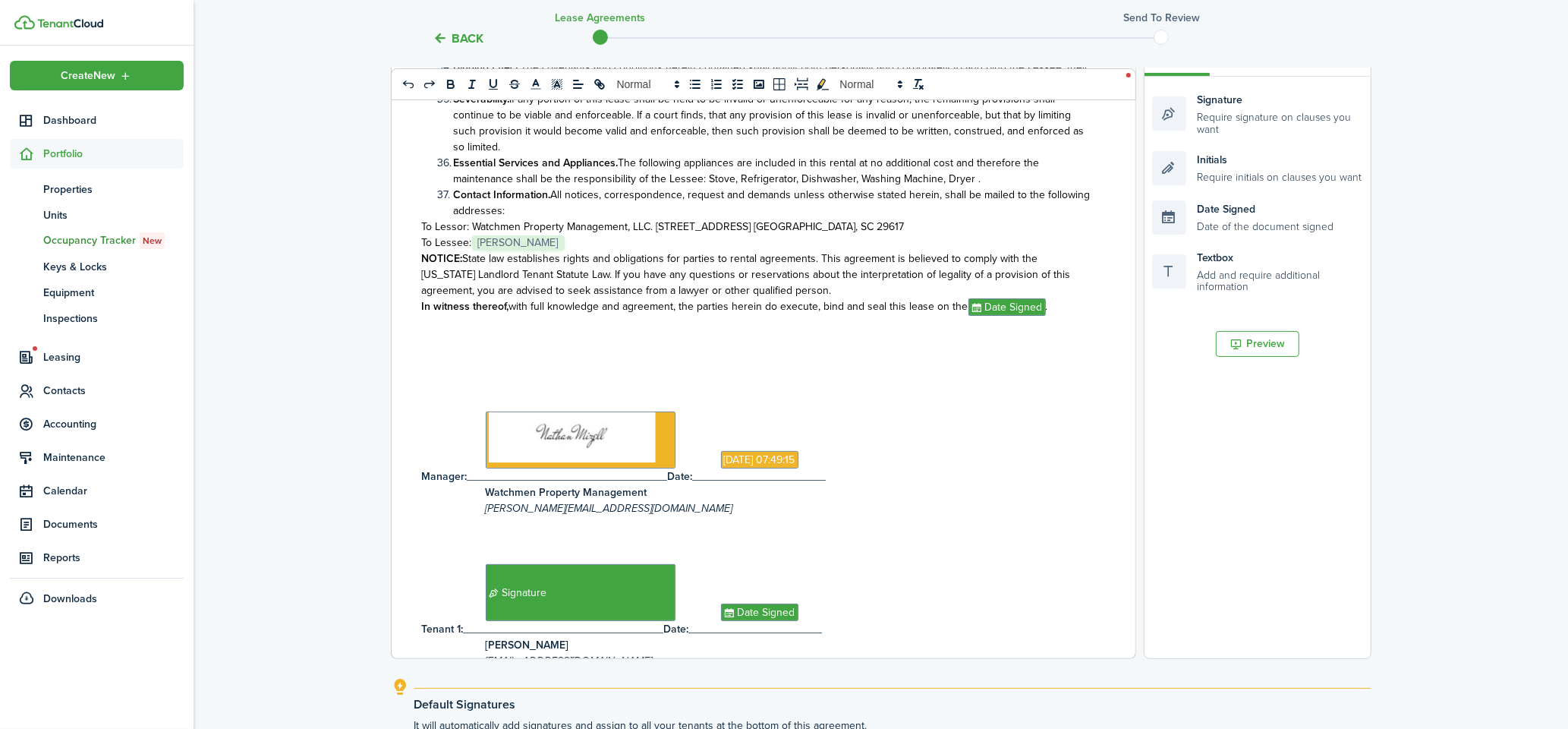
scroll to position [452, 0]
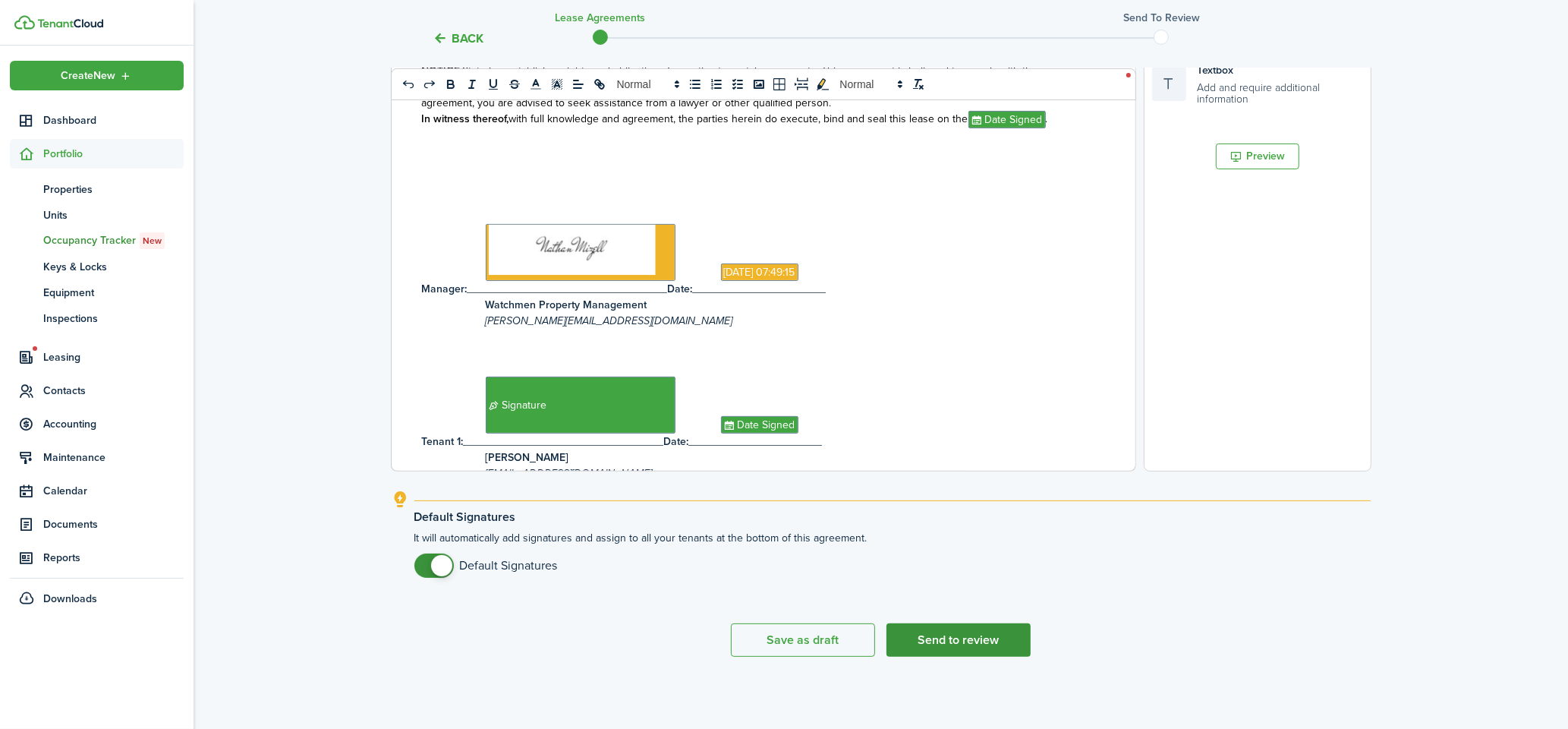
click at [958, 643] on button "Send to review" at bounding box center [958, 640] width 144 height 34
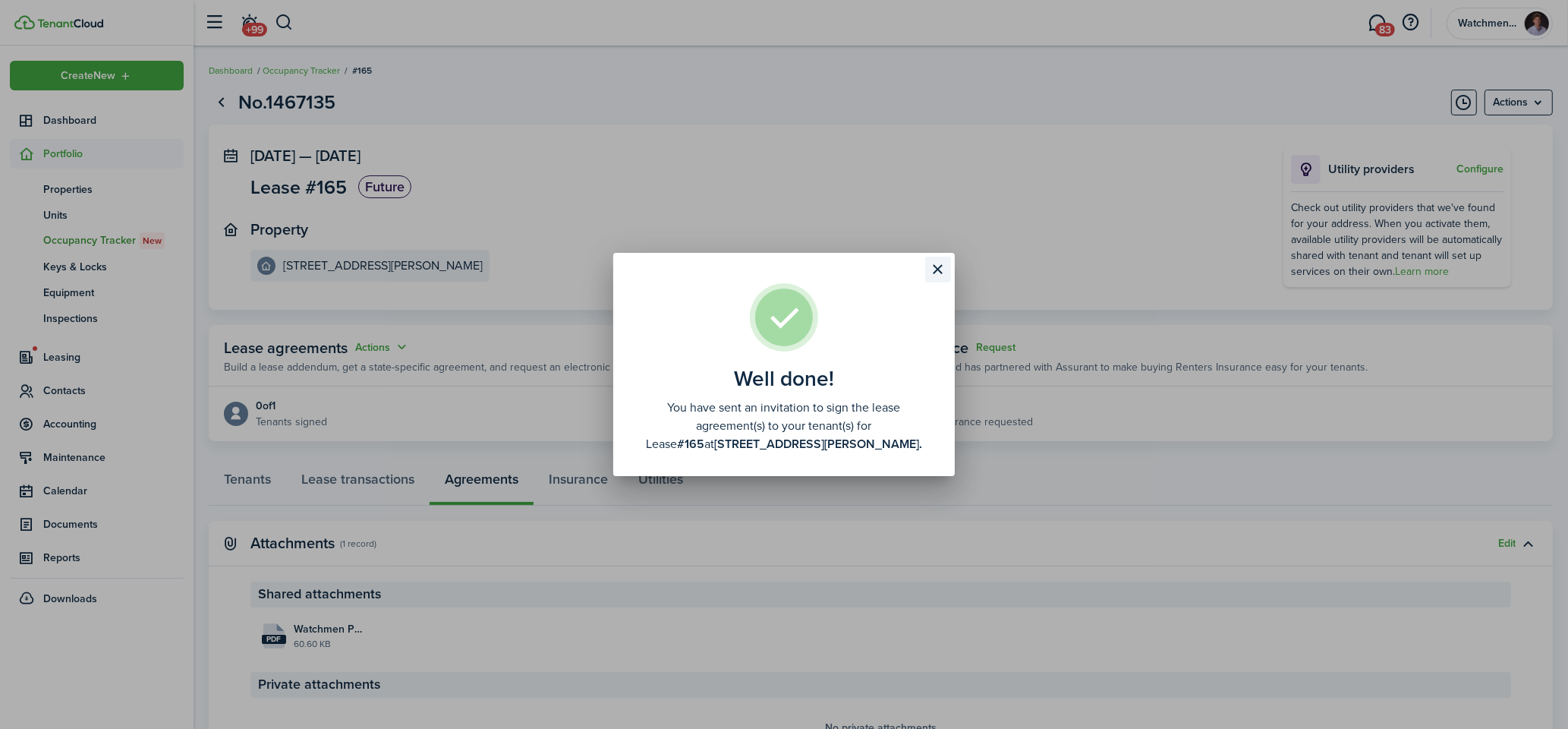
click at [936, 261] on button "Close modal" at bounding box center [938, 269] width 25 height 25
